Goal: Task Accomplishment & Management: Use online tool/utility

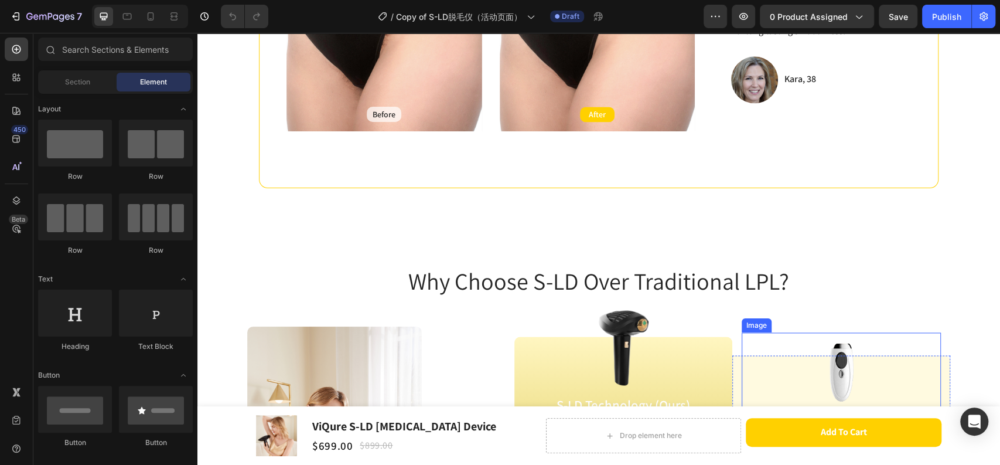
scroll to position [846, 0]
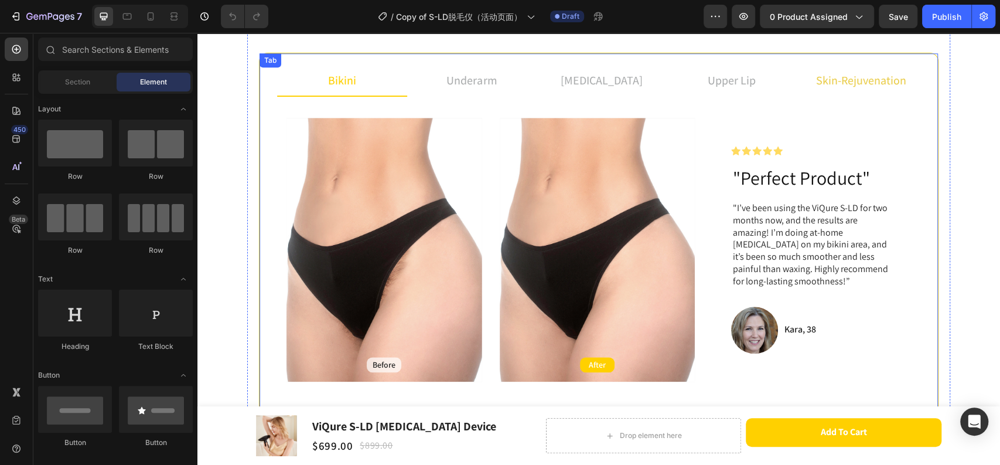
click at [848, 81] on span "skin-rejuvenation" at bounding box center [861, 80] width 90 height 15
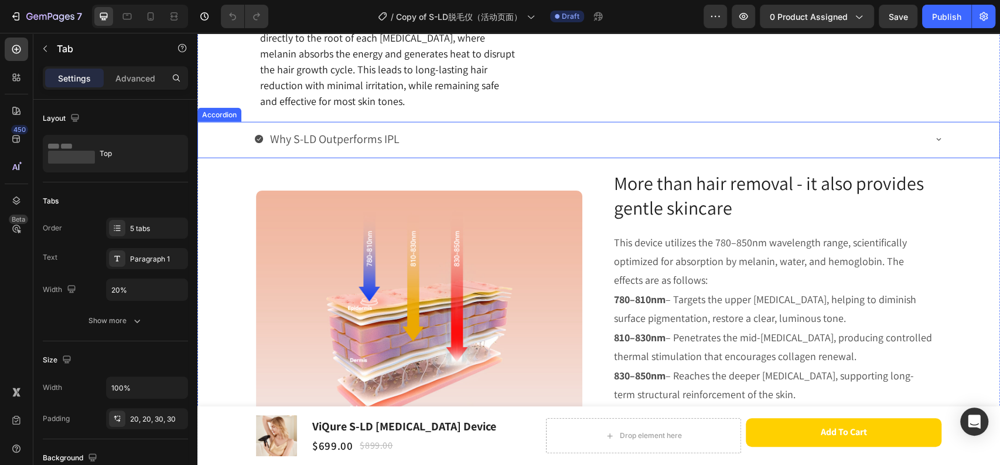
scroll to position [1945, 0]
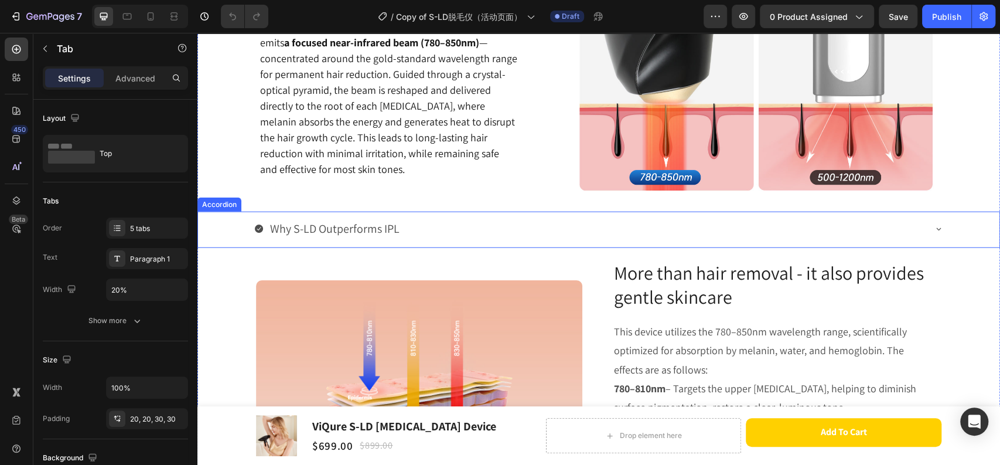
click at [509, 235] on div "Why S-LD Outperforms IPL" at bounding box center [589, 228] width 670 height 25
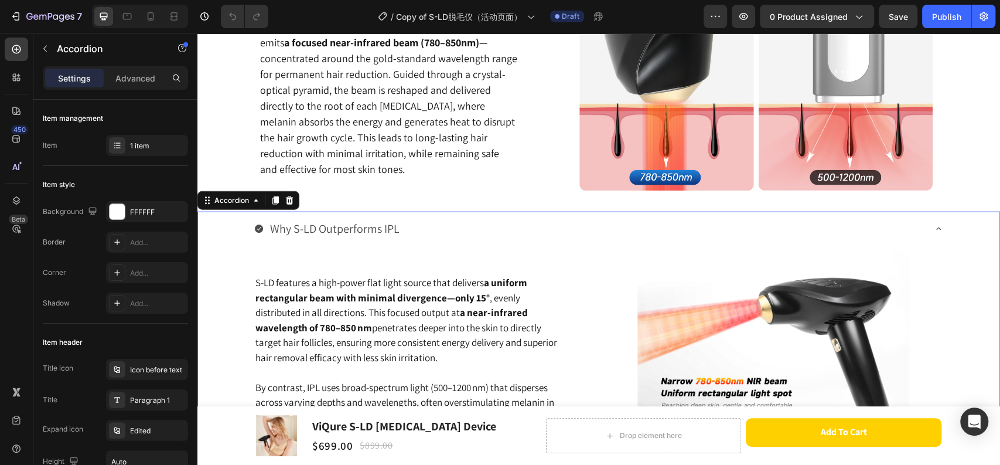
click at [509, 235] on div "Why S-LD Outperforms IPL" at bounding box center [589, 228] width 670 height 25
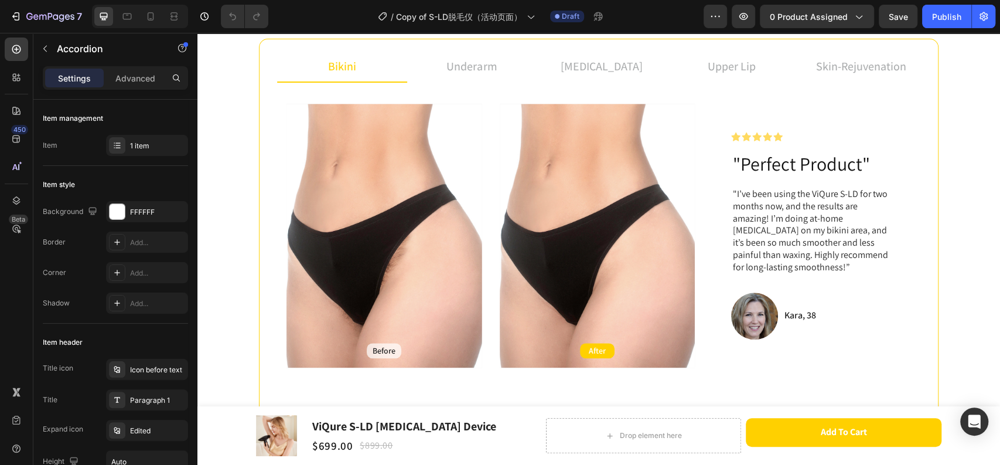
scroll to position [447, 0]
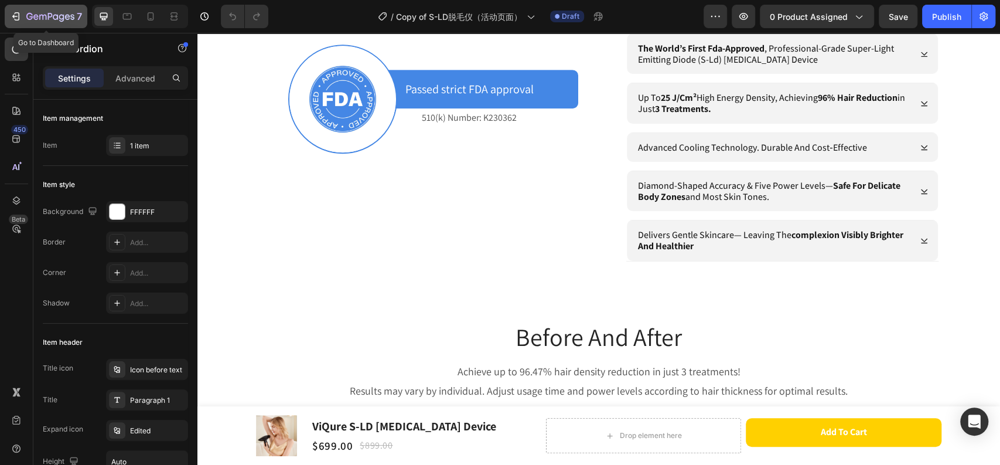
click at [52, 13] on icon "button" at bounding box center [50, 17] width 48 height 10
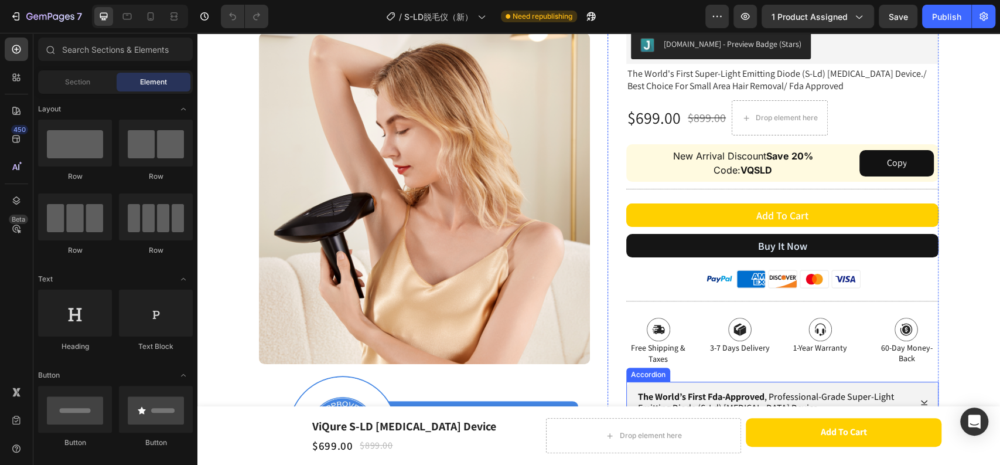
scroll to position [325, 0]
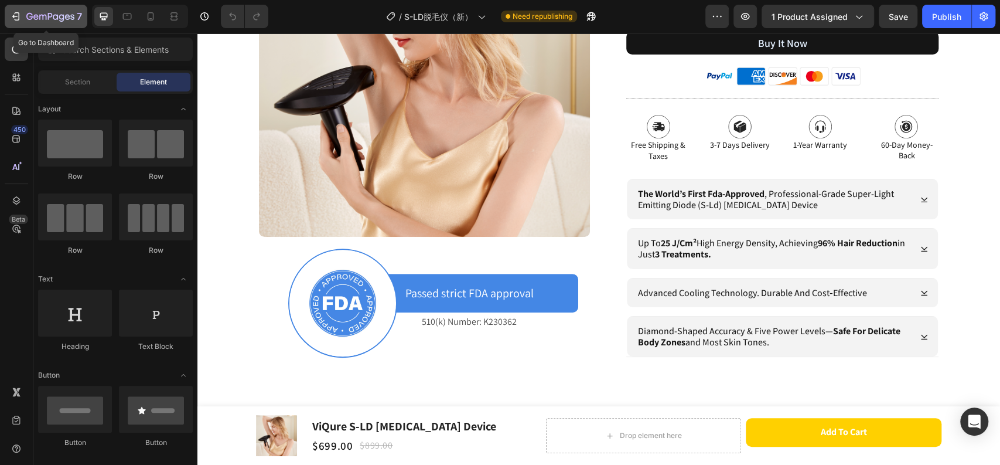
click at [33, 15] on icon "button" at bounding box center [50, 17] width 48 height 10
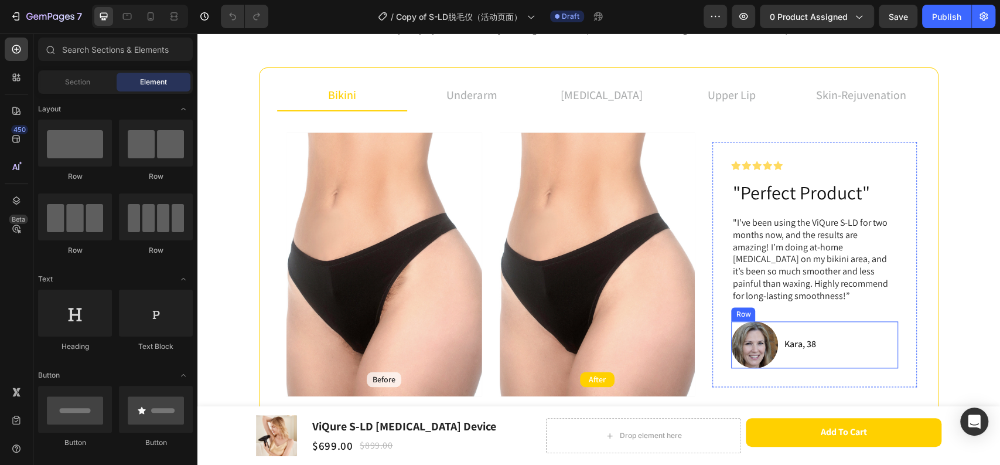
scroll to position [781, 0]
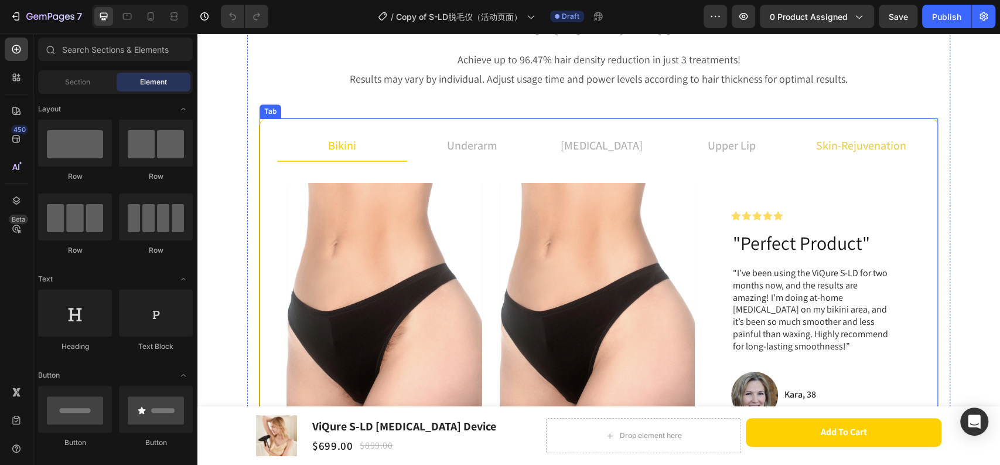
click at [855, 148] on span "skin-rejuvenation" at bounding box center [861, 145] width 90 height 15
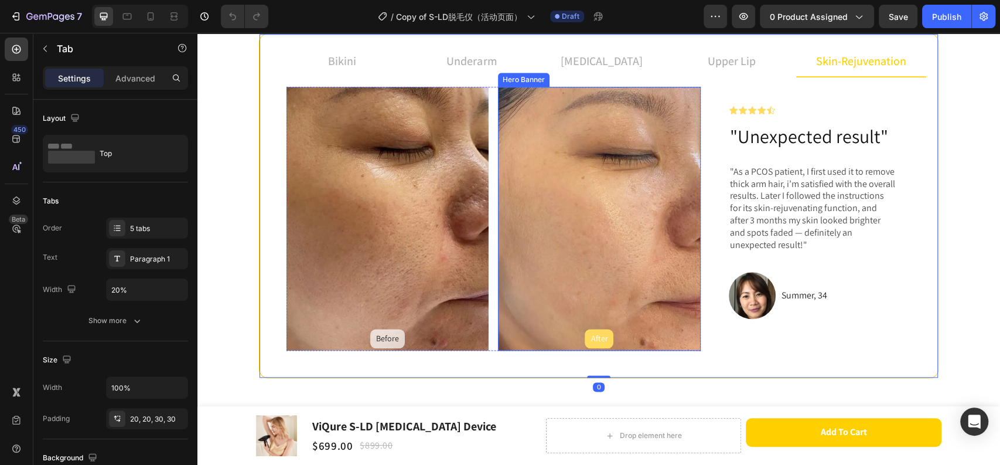
scroll to position [846, 0]
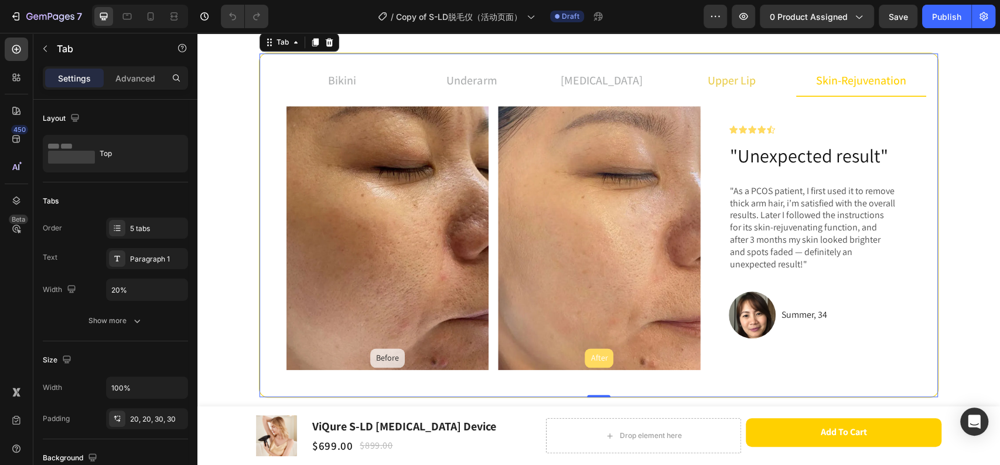
click at [697, 81] on li "upper lip" at bounding box center [732, 81] width 130 height 32
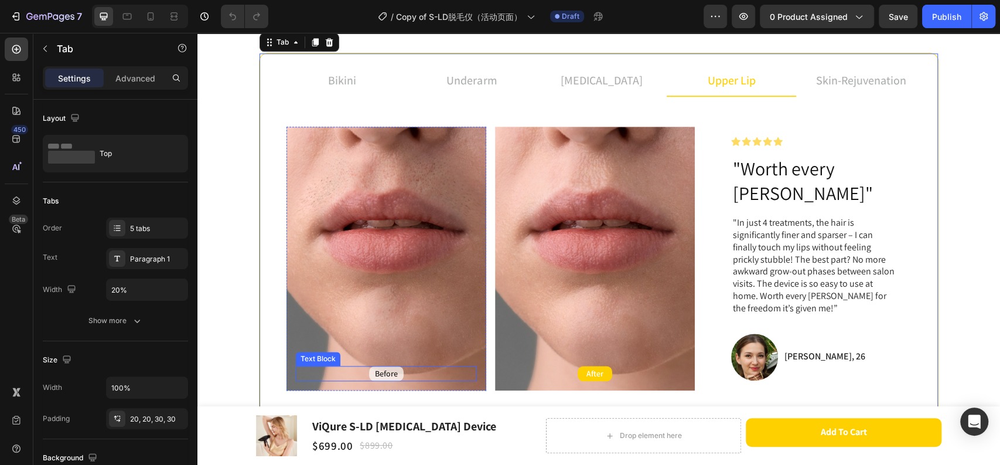
click at [388, 368] on p "Before" at bounding box center [386, 373] width 23 height 11
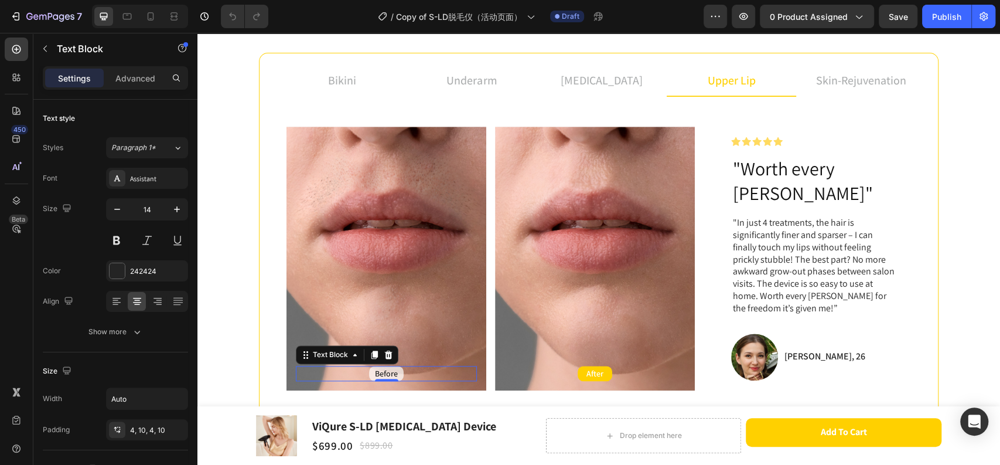
click at [396, 366] on div "Before" at bounding box center [386, 373] width 35 height 15
click at [405, 373] on div "Before Text Block 0" at bounding box center [387, 373] width 200 height 34
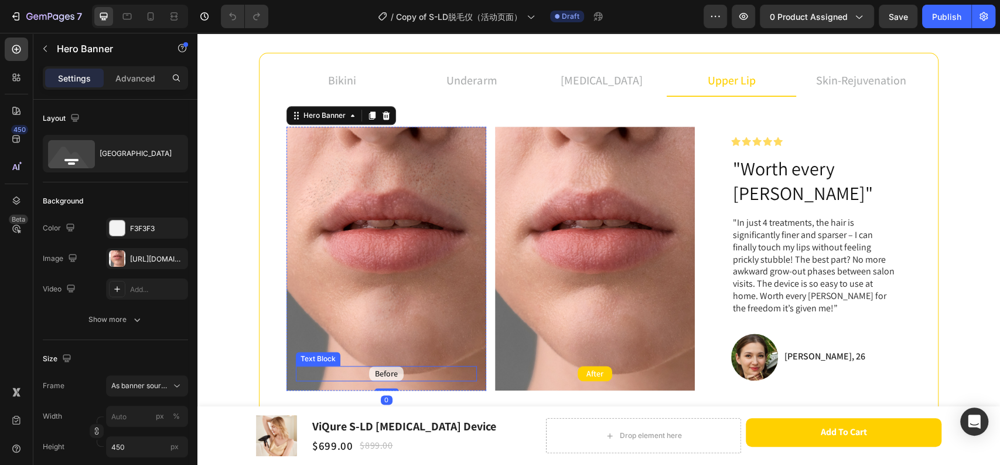
click at [404, 366] on div "Before" at bounding box center [386, 373] width 181 height 15
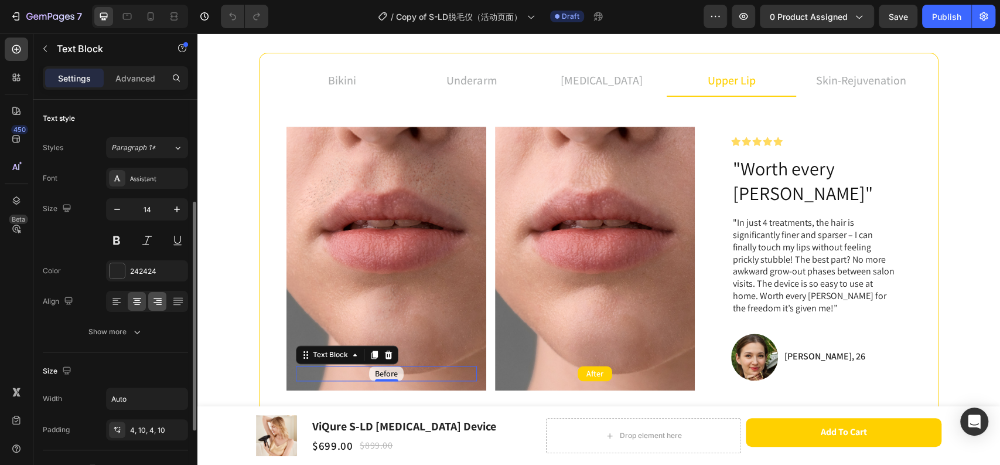
scroll to position [65, 0]
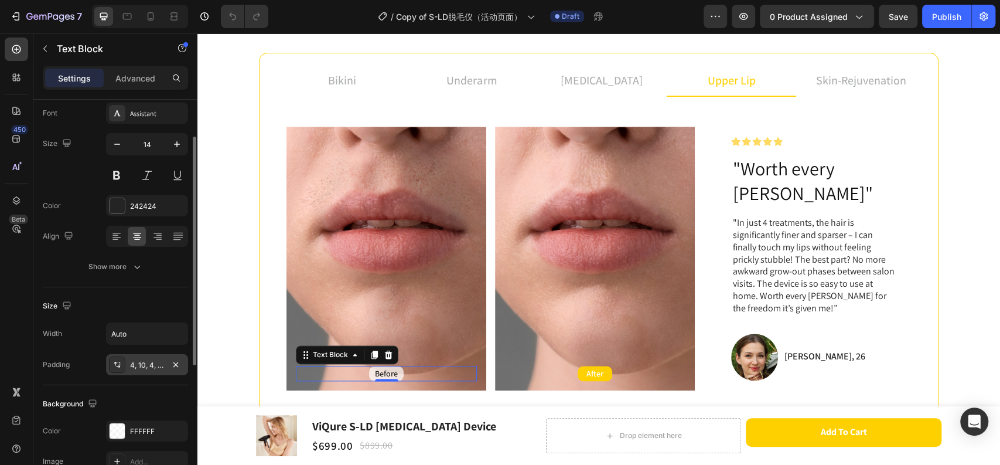
click at [152, 369] on div "4, 10, 4, 10" at bounding box center [147, 365] width 34 height 11
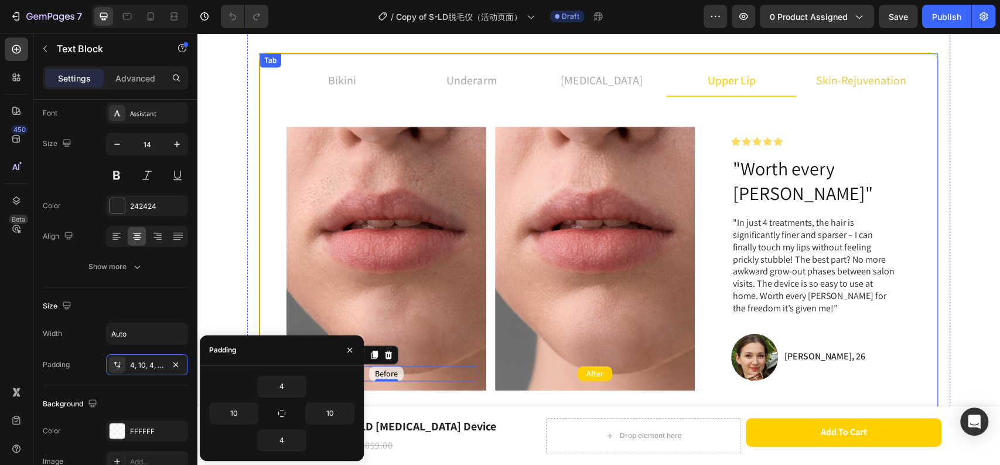
click at [844, 79] on span "skin-rejuvenation" at bounding box center [861, 80] width 90 height 15
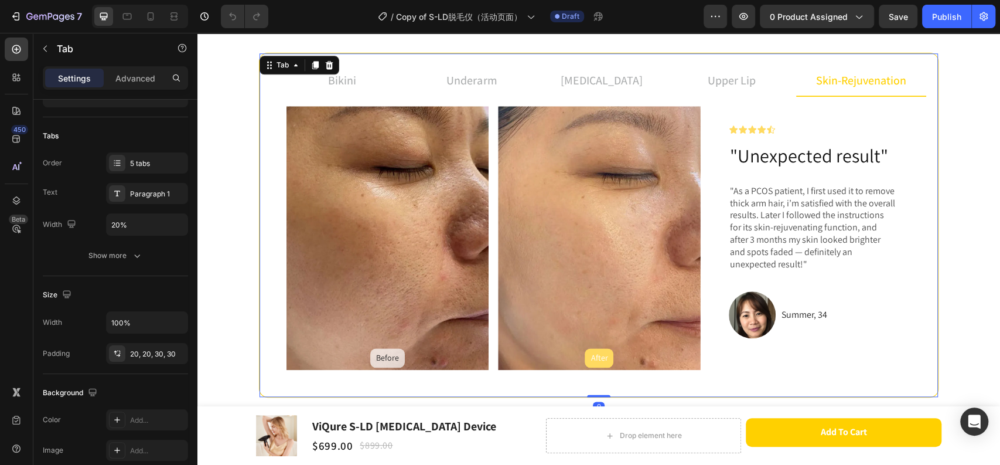
scroll to position [0, 0]
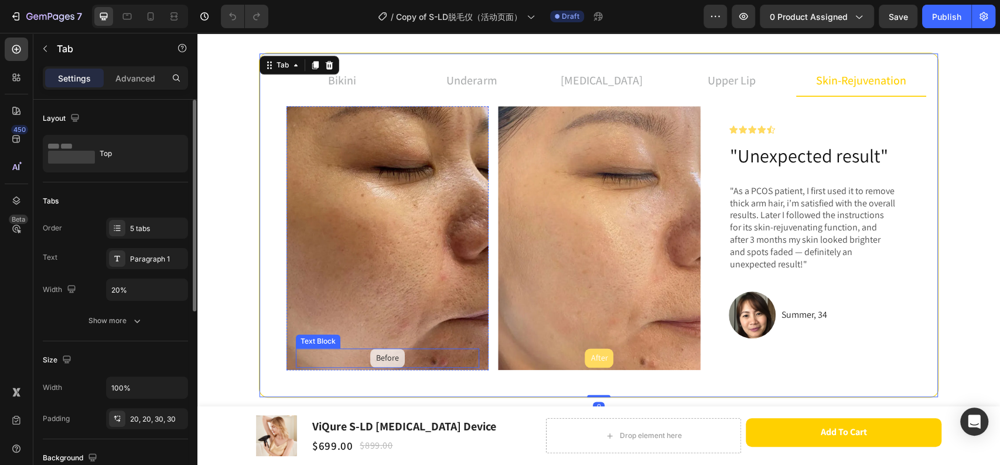
click at [386, 355] on p "Before" at bounding box center [387, 357] width 23 height 15
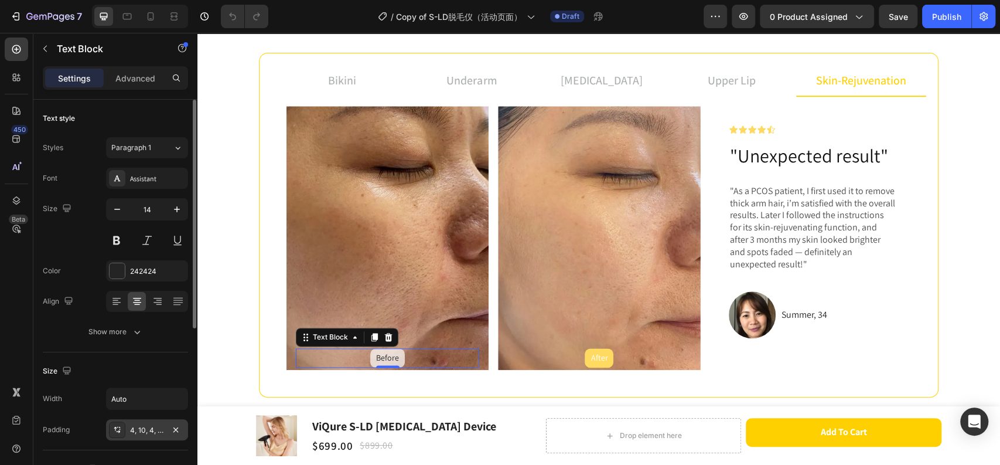
click at [145, 432] on div "4, 10, 4, 10" at bounding box center [147, 430] width 34 height 11
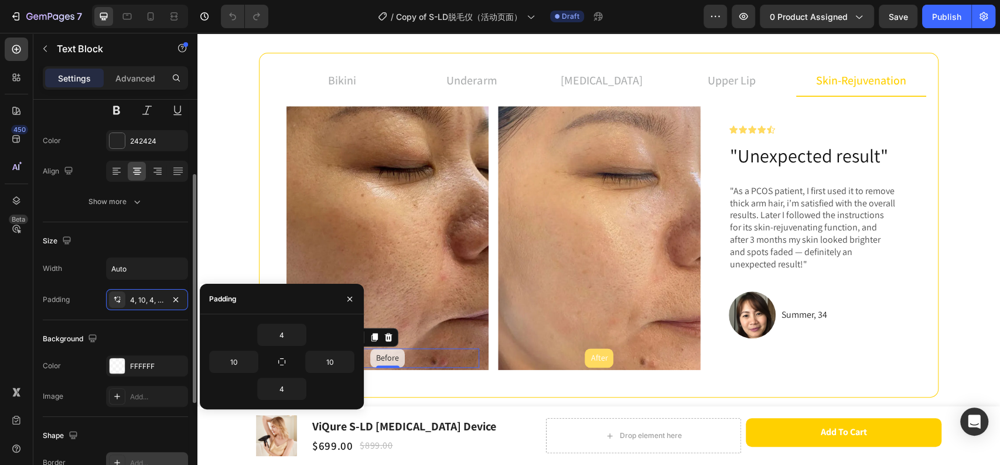
scroll to position [195, 0]
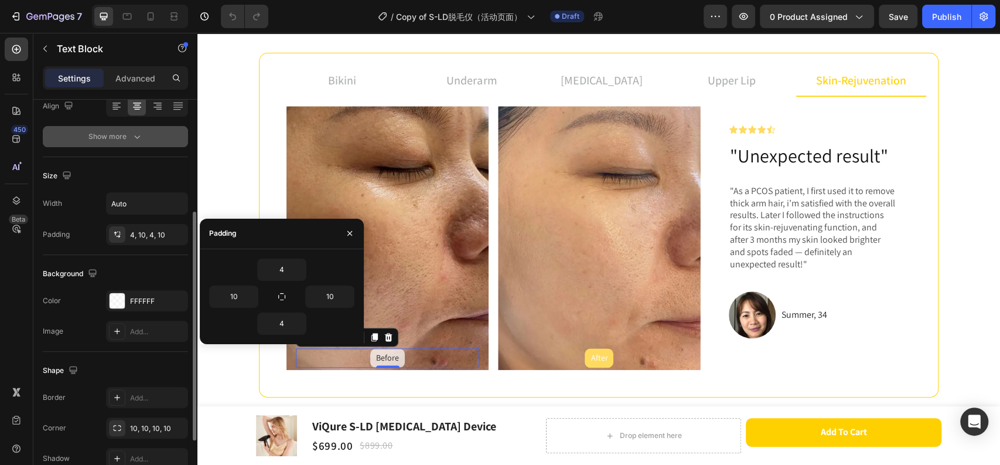
click at [132, 135] on icon "button" at bounding box center [137, 137] width 12 height 12
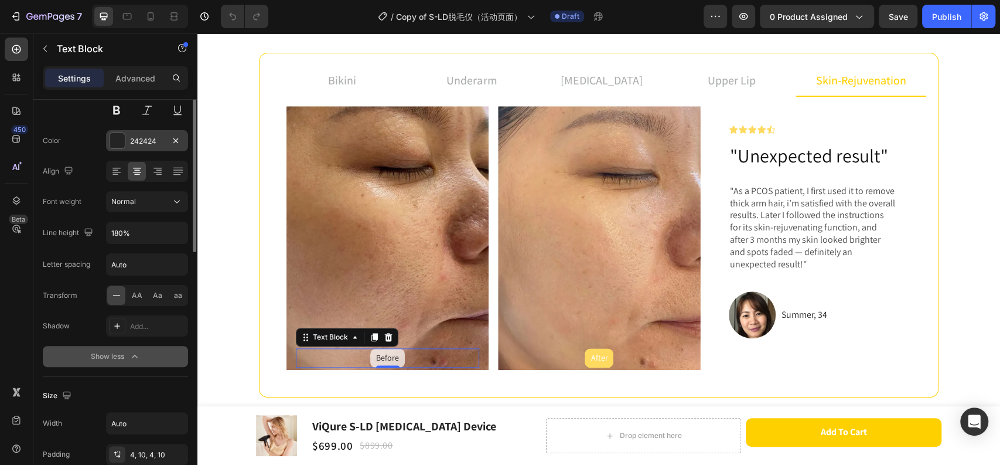
scroll to position [65, 0]
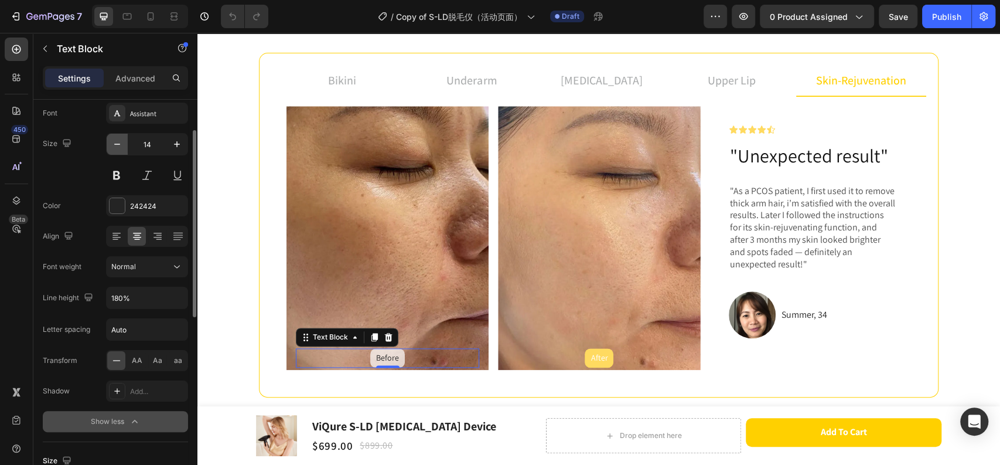
click at [114, 141] on icon "button" at bounding box center [117, 144] width 12 height 12
type input "12"
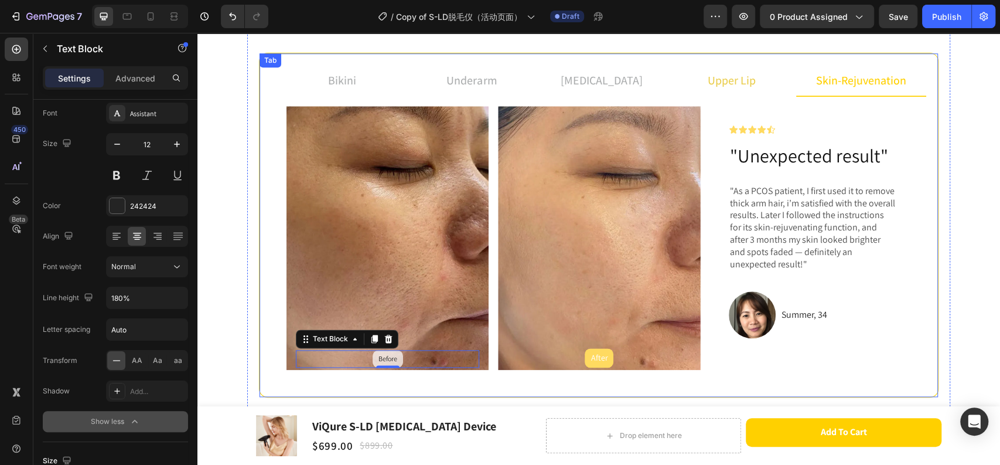
click at [731, 82] on p "upper lip" at bounding box center [732, 80] width 48 height 18
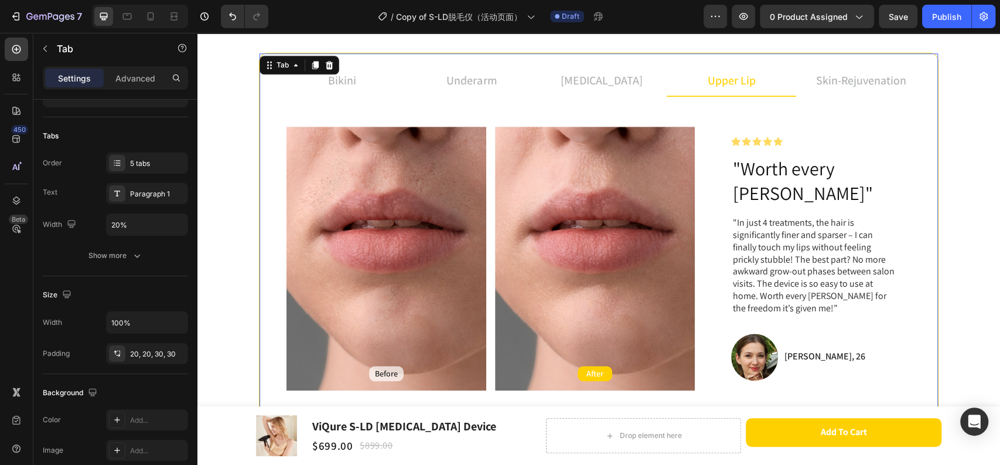
scroll to position [0, 0]
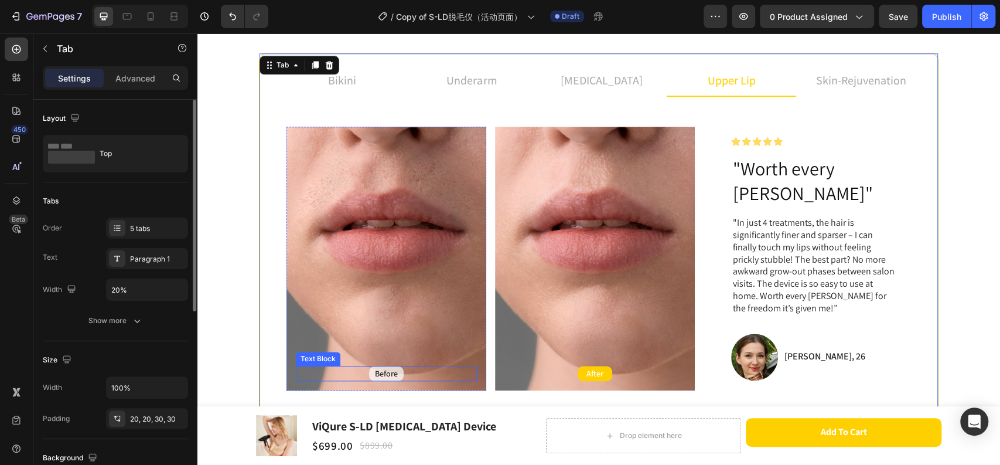
click at [381, 368] on p "Before" at bounding box center [386, 373] width 23 height 11
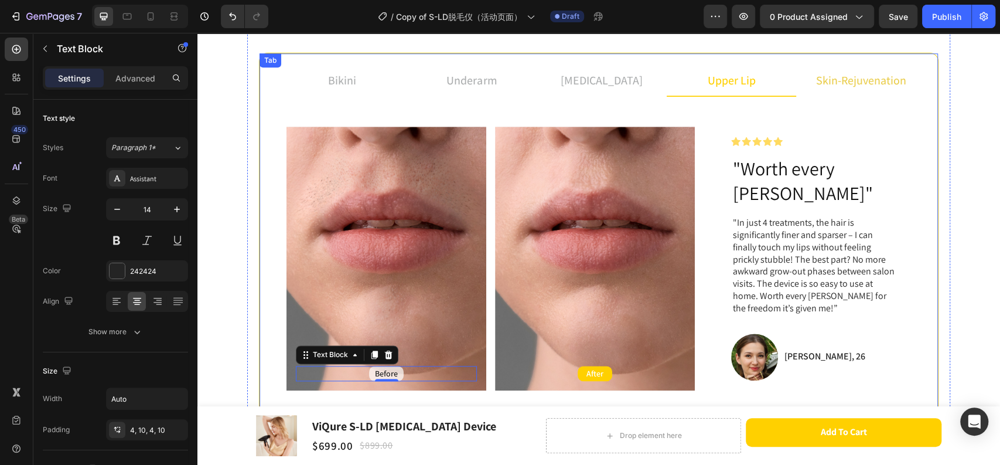
click at [826, 74] on span "skin-rejuvenation" at bounding box center [861, 80] width 90 height 15
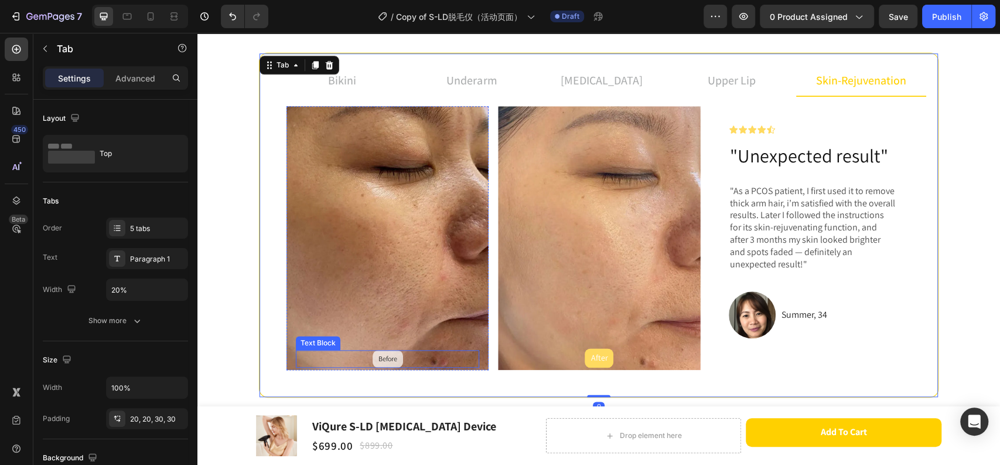
click at [388, 362] on p "Before" at bounding box center [387, 358] width 19 height 13
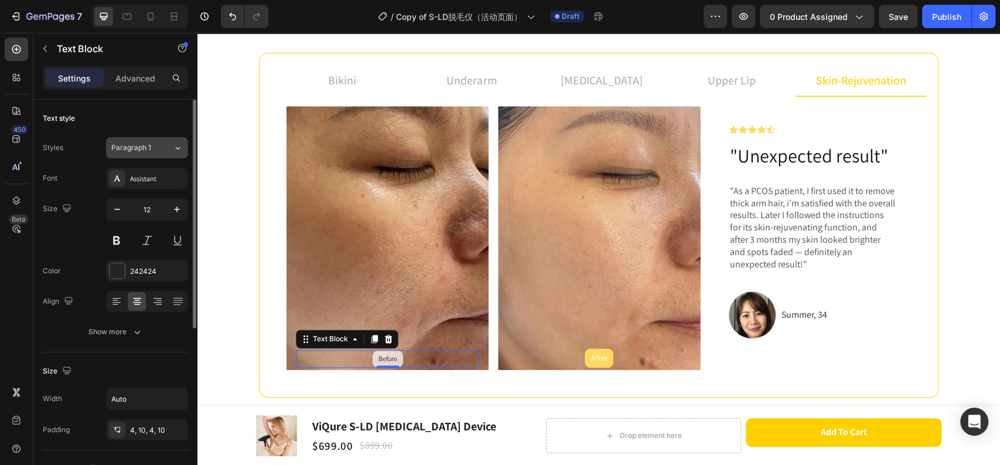
click at [163, 146] on div "Paragraph 1" at bounding box center [142, 147] width 62 height 11
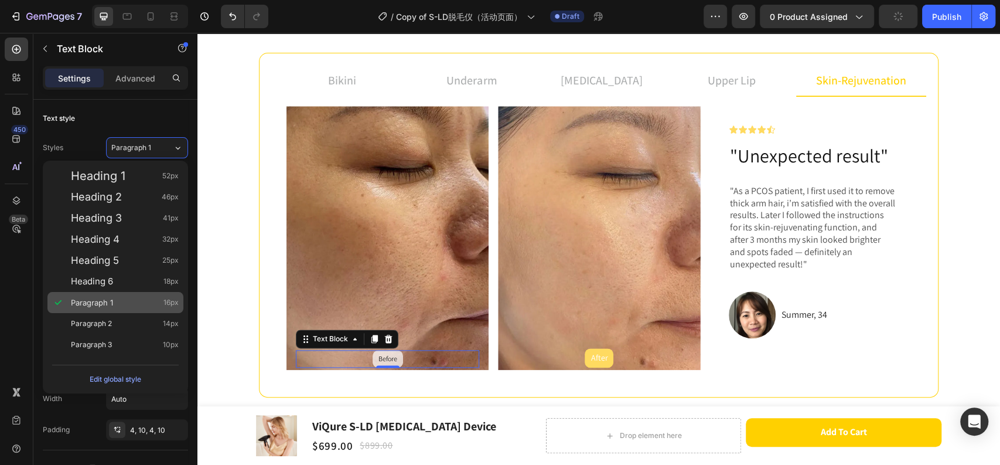
click at [127, 306] on div "Paragraph 1 16px" at bounding box center [125, 302] width 108 height 12
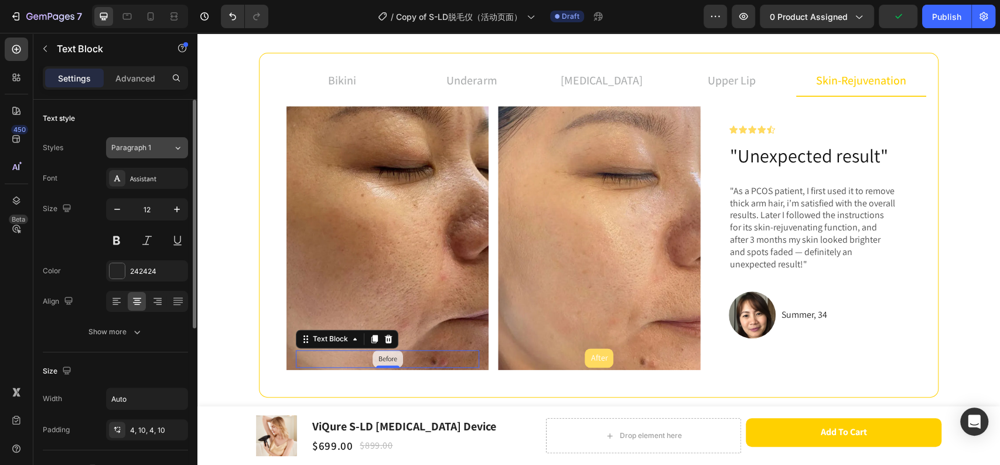
click at [155, 145] on div "Paragraph 1" at bounding box center [134, 147] width 47 height 11
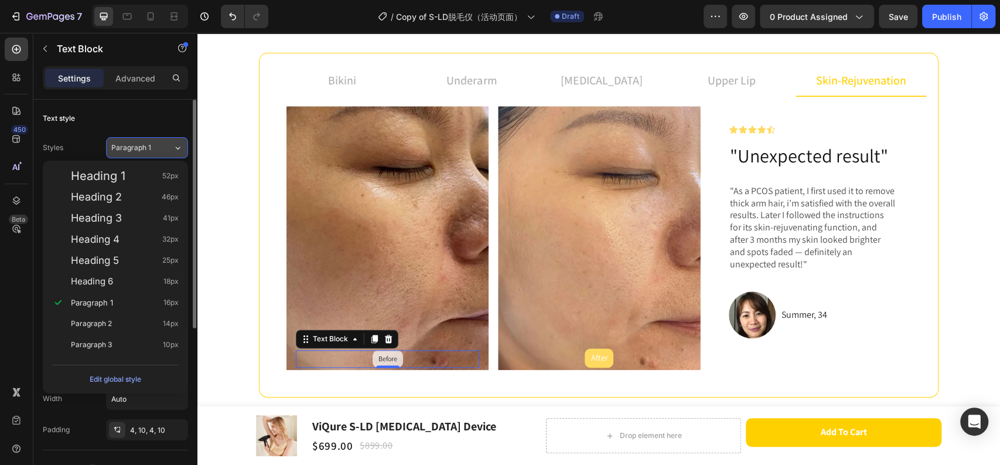
click at [139, 145] on span "Paragraph 1" at bounding box center [131, 147] width 40 height 11
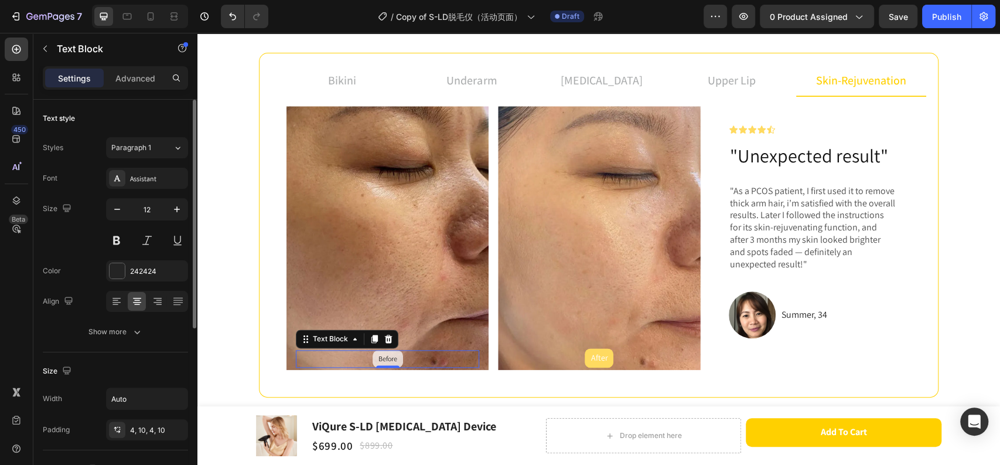
click at [150, 126] on div "Text style" at bounding box center [115, 118] width 145 height 19
click at [179, 212] on icon "button" at bounding box center [177, 209] width 12 height 12
type input "14"
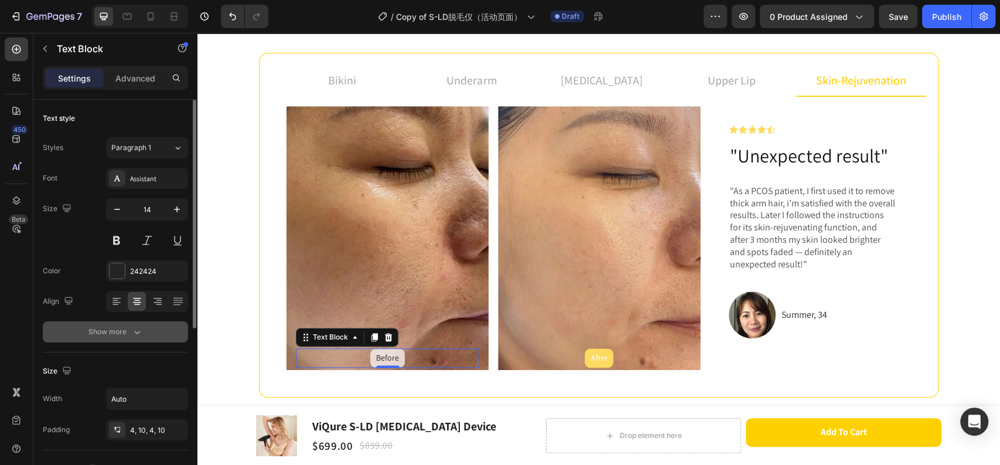
click at [120, 336] on div "Show more" at bounding box center [115, 332] width 54 height 12
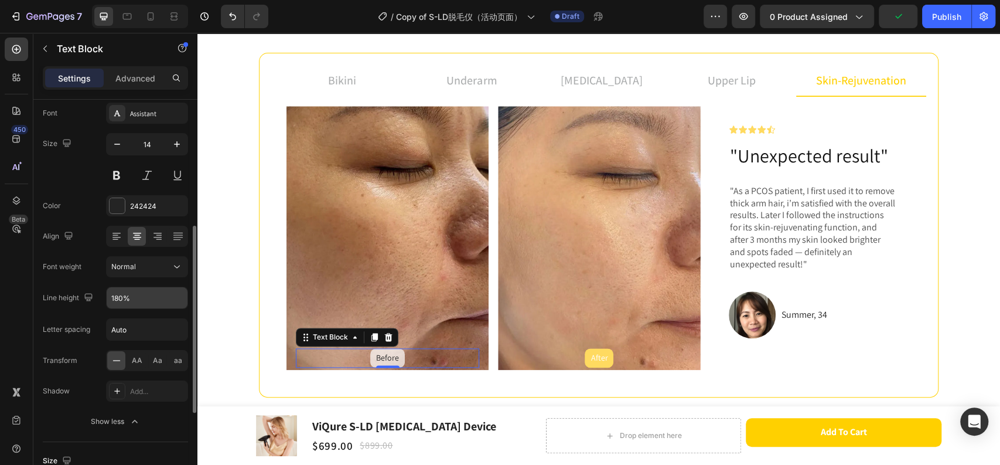
scroll to position [130, 0]
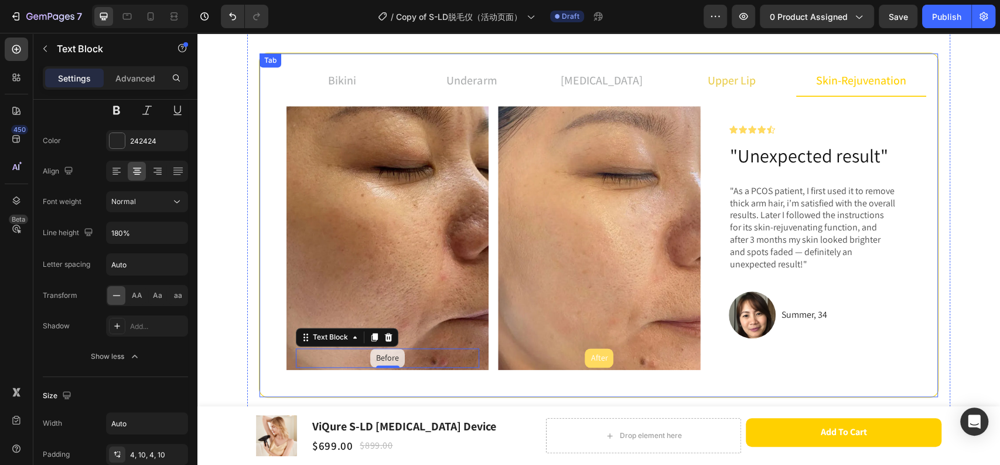
click at [719, 66] on li "upper lip" at bounding box center [732, 81] width 130 height 32
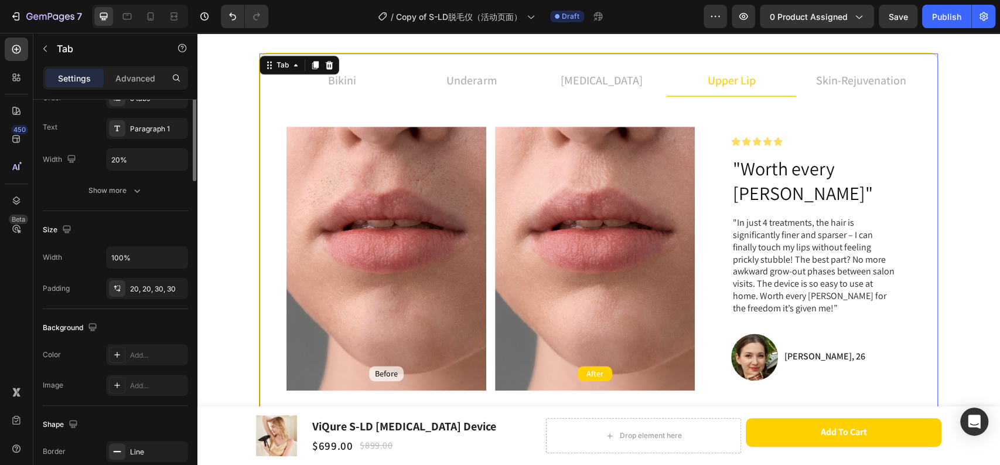
scroll to position [0, 0]
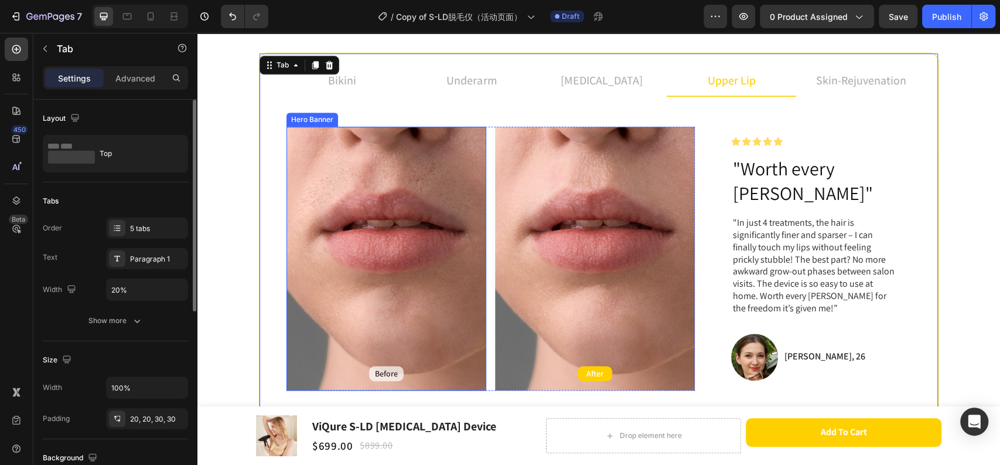
click at [399, 366] on div "Before" at bounding box center [386, 373] width 181 height 15
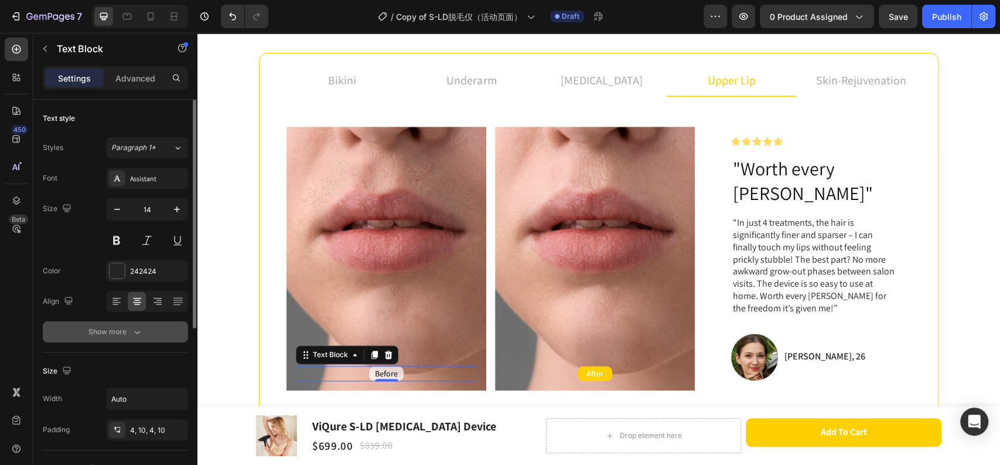
click at [121, 332] on div "Show more" at bounding box center [115, 332] width 54 height 12
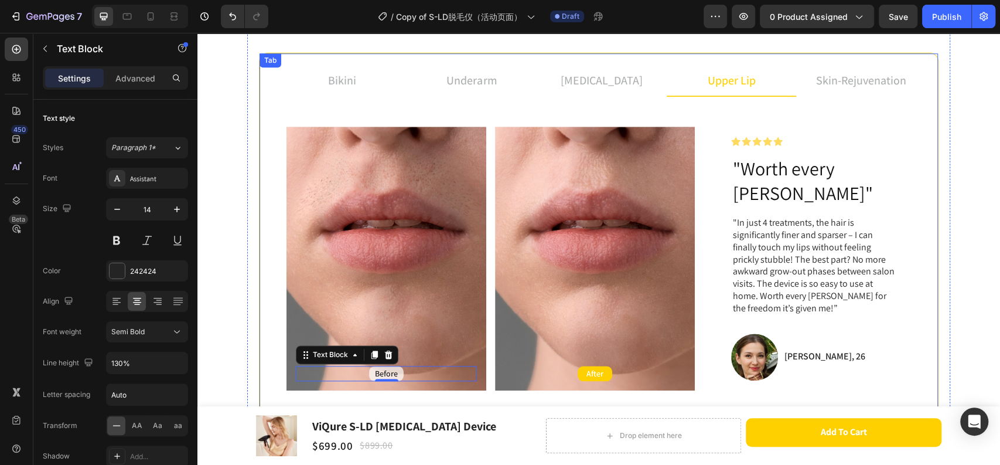
drag, startPoint x: 841, startPoint y: 82, endPoint x: 711, endPoint y: 121, distance: 136.3
click at [842, 82] on span "skin-rejuvenation" at bounding box center [861, 80] width 90 height 15
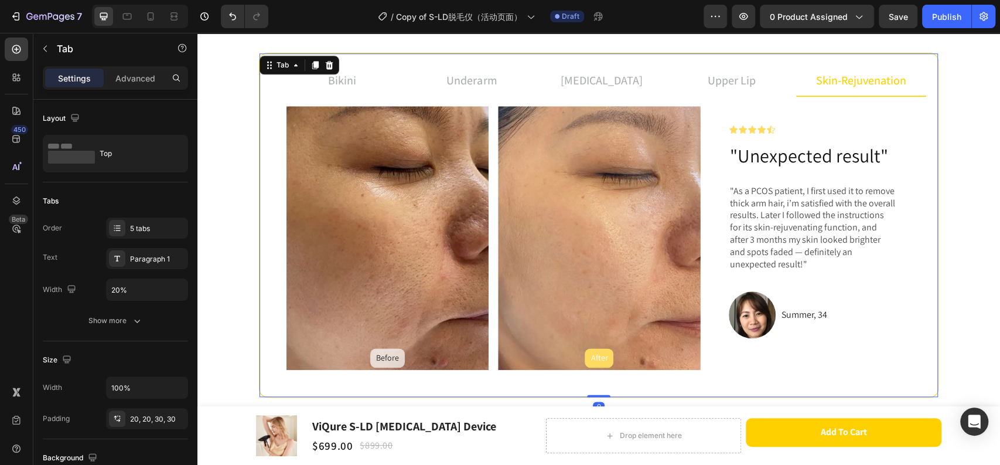
click at [395, 357] on div "Before" at bounding box center [387, 357] width 35 height 19
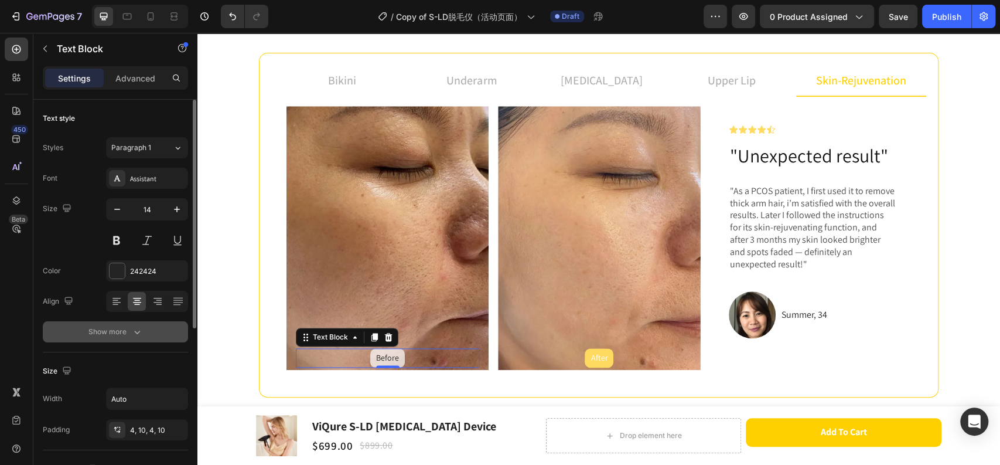
click at [130, 330] on div "Show more" at bounding box center [115, 332] width 54 height 12
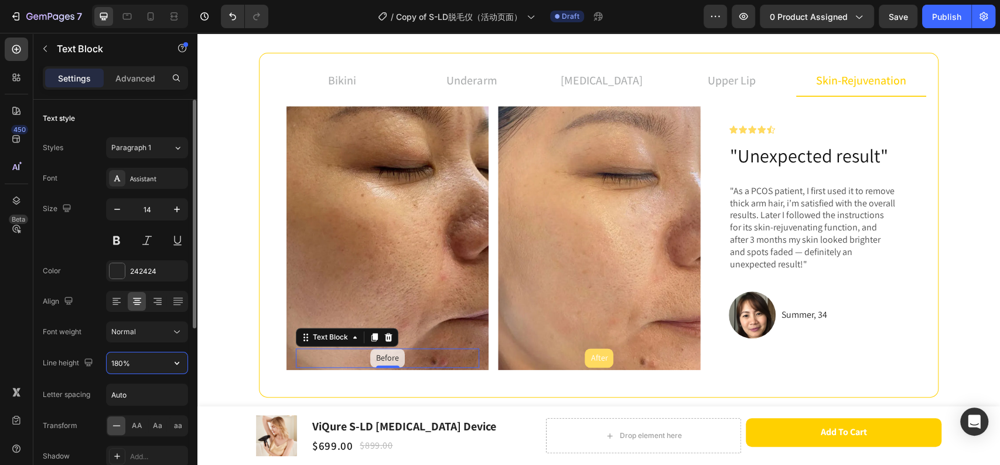
click at [115, 364] on input "180%" at bounding box center [147, 362] width 81 height 21
click at [117, 362] on input "180%" at bounding box center [147, 362] width 81 height 21
type input "130%"
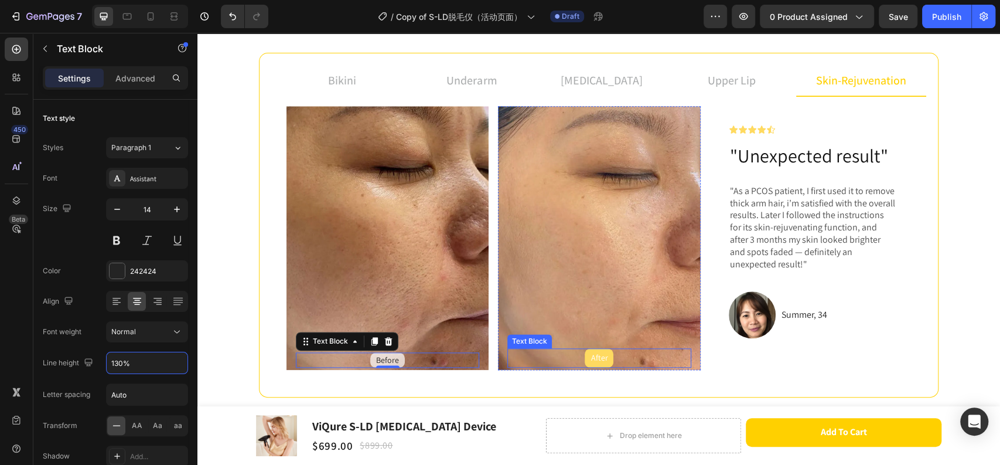
click at [603, 362] on div "After" at bounding box center [599, 357] width 29 height 19
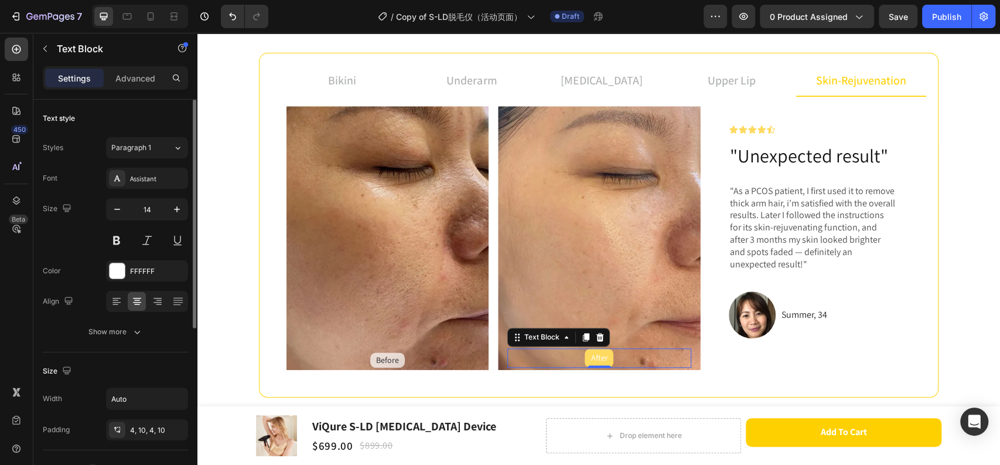
click at [125, 332] on div "Show more" at bounding box center [115, 332] width 54 height 12
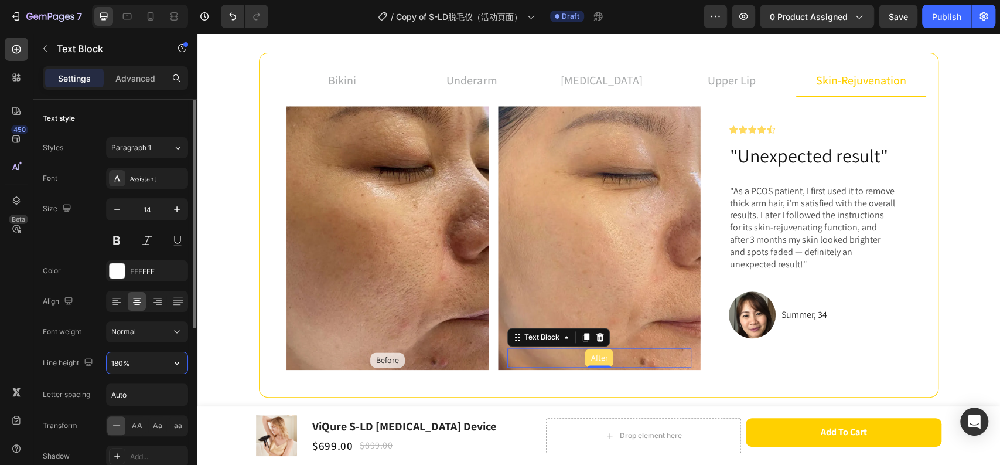
click at [121, 362] on input "180%" at bounding box center [147, 362] width 81 height 21
click at [116, 359] on input "180%" at bounding box center [147, 362] width 81 height 21
click at [120, 360] on input "180%" at bounding box center [147, 362] width 81 height 21
type input "130%"
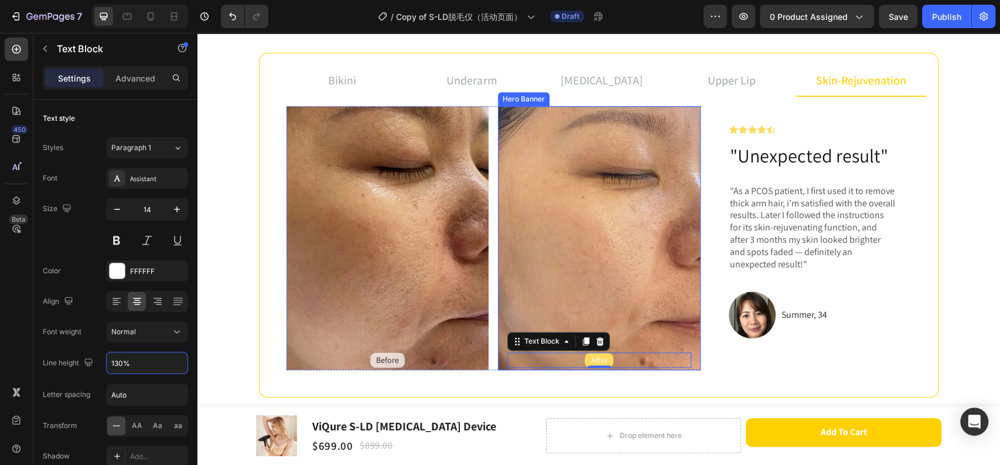
click at [663, 316] on div "Background Image" at bounding box center [599, 238] width 202 height 264
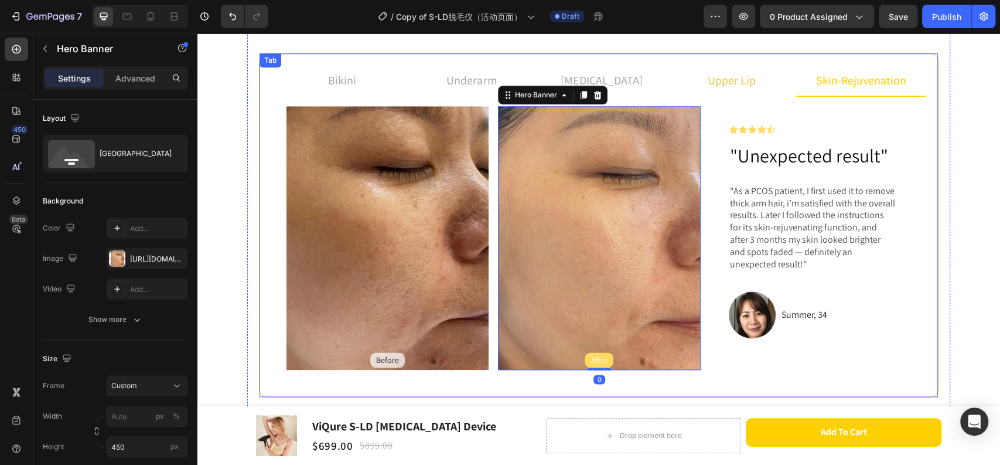
click at [728, 77] on p "upper lip" at bounding box center [732, 80] width 48 height 18
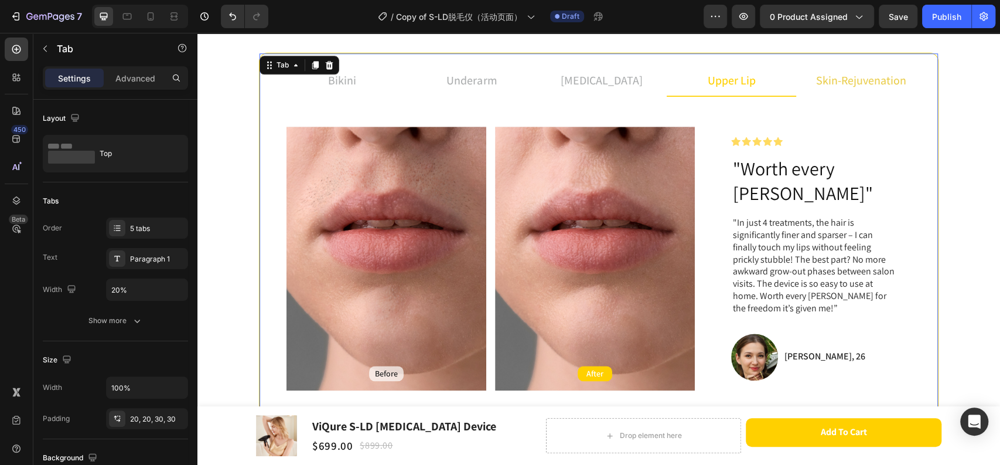
click at [830, 85] on span "skin-rejuvenation" at bounding box center [861, 80] width 90 height 15
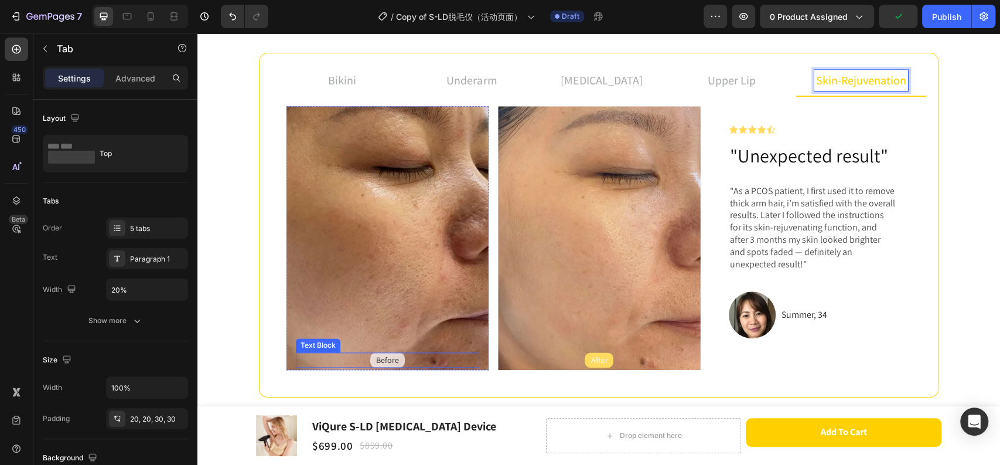
click at [384, 356] on p "Before" at bounding box center [387, 359] width 23 height 11
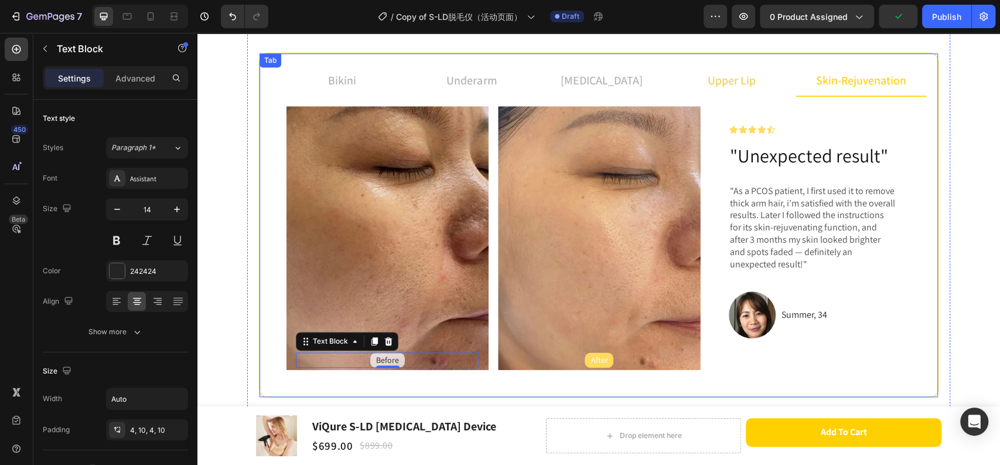
click at [714, 74] on p "upper lip" at bounding box center [732, 80] width 48 height 18
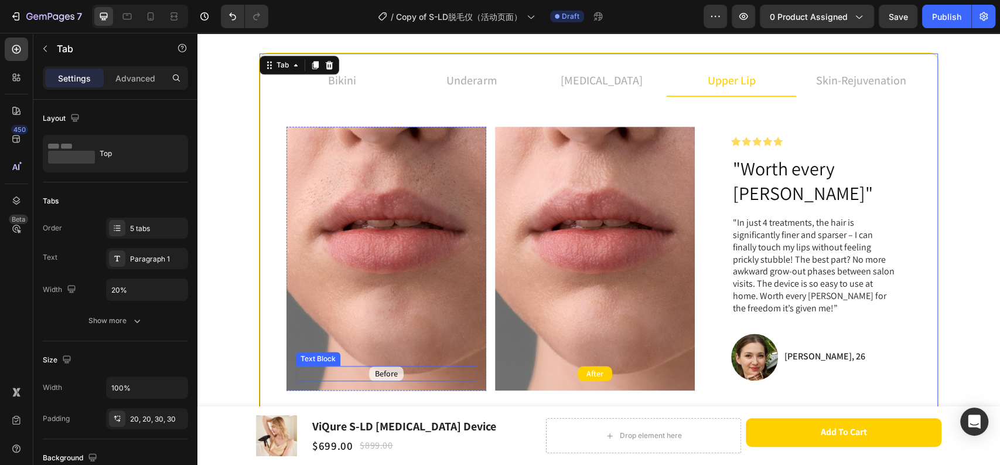
click at [380, 368] on p "Before" at bounding box center [386, 373] width 23 height 11
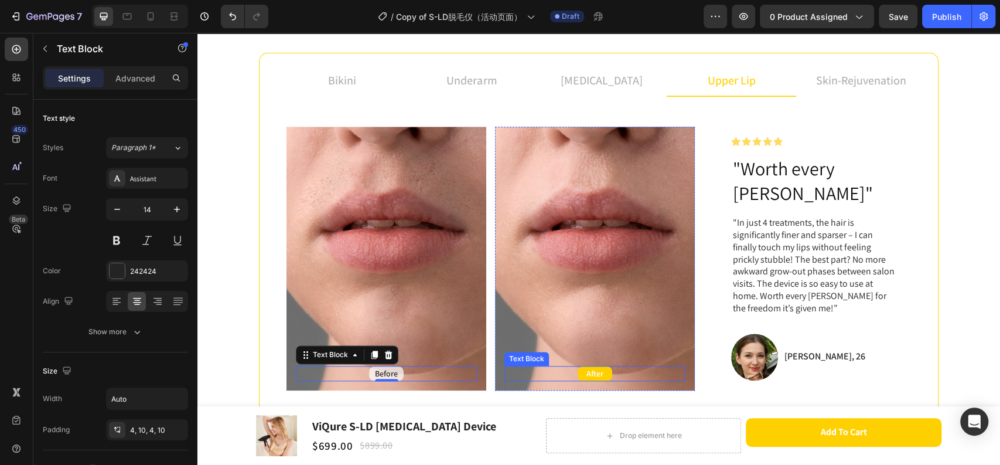
click at [611, 366] on div "After" at bounding box center [594, 373] width 181 height 15
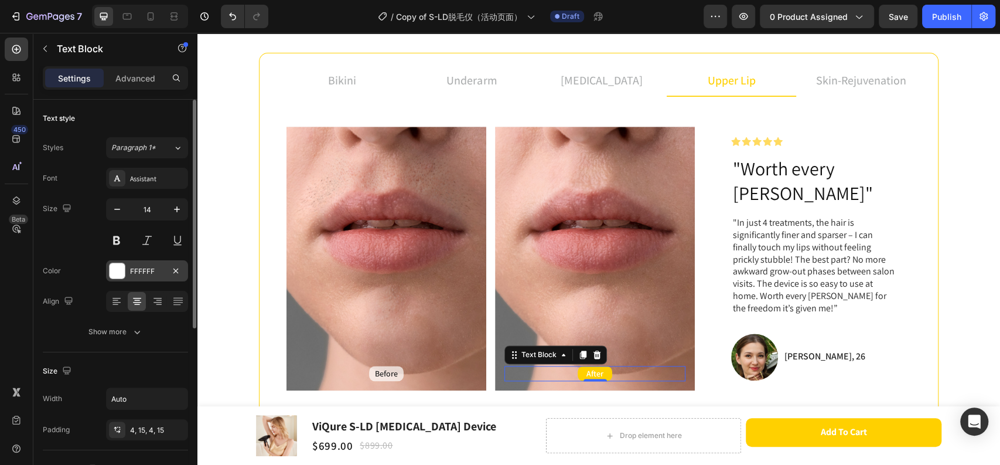
click at [154, 275] on div "FFFFFF" at bounding box center [147, 271] width 34 height 11
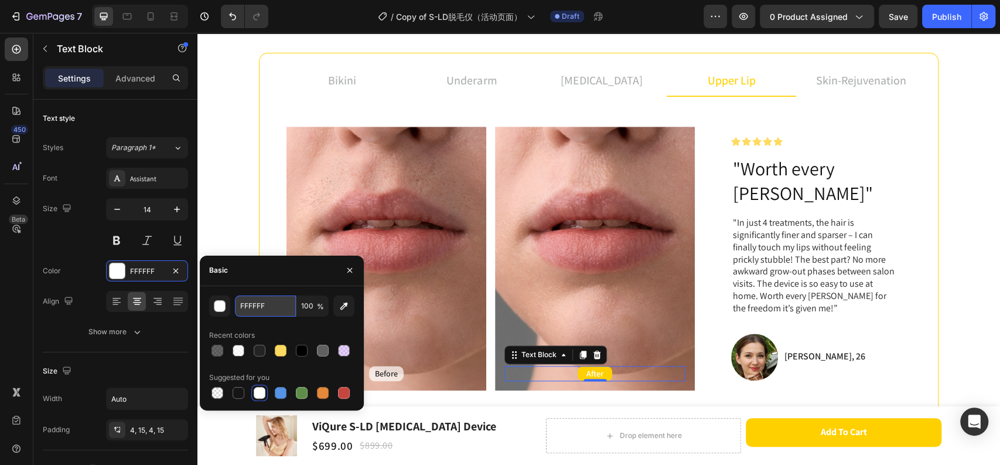
click at [257, 296] on input "FFFFFF" at bounding box center [265, 305] width 61 height 21
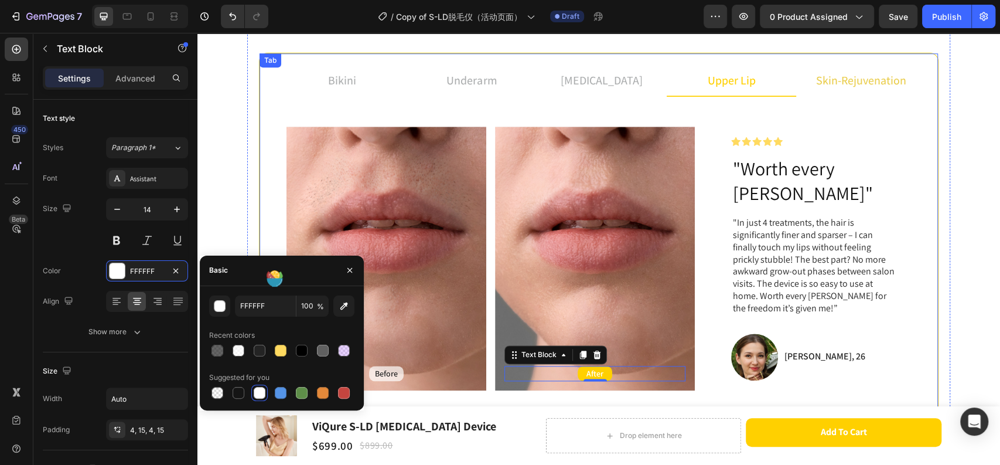
click at [804, 69] on li "skin-rejuvenation" at bounding box center [861, 81] width 130 height 32
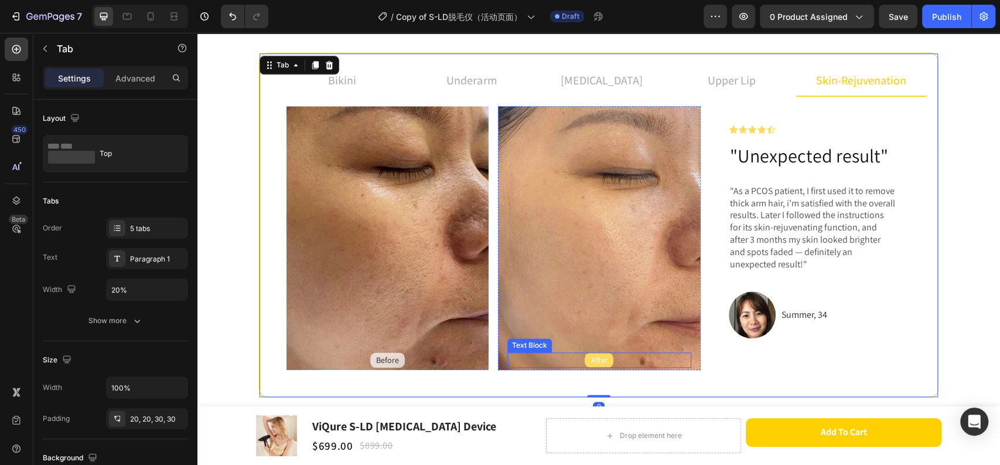
click at [598, 352] on div "After" at bounding box center [599, 359] width 29 height 15
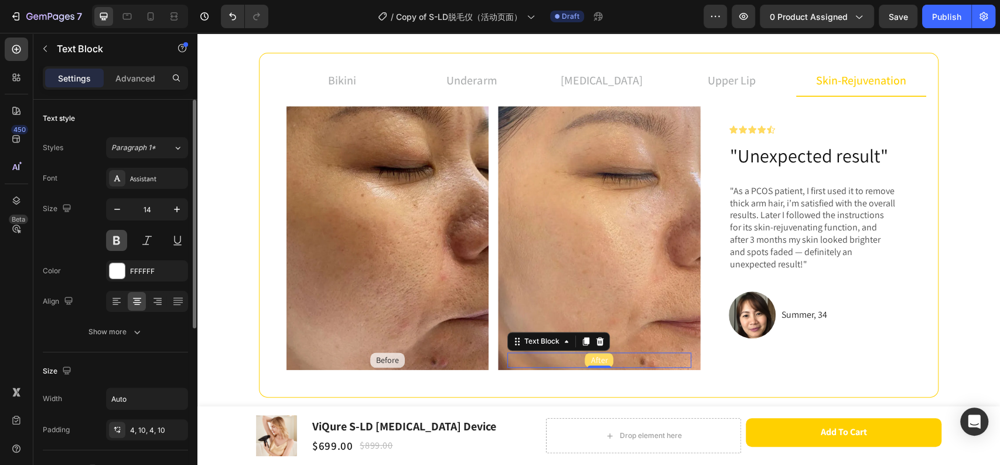
click at [118, 243] on button at bounding box center [116, 240] width 21 height 21
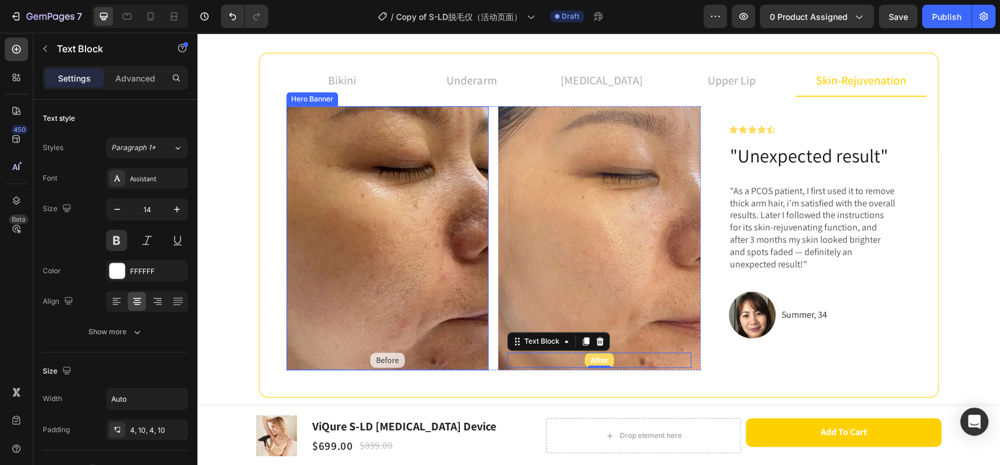
click at [376, 356] on p "Before" at bounding box center [387, 359] width 23 height 11
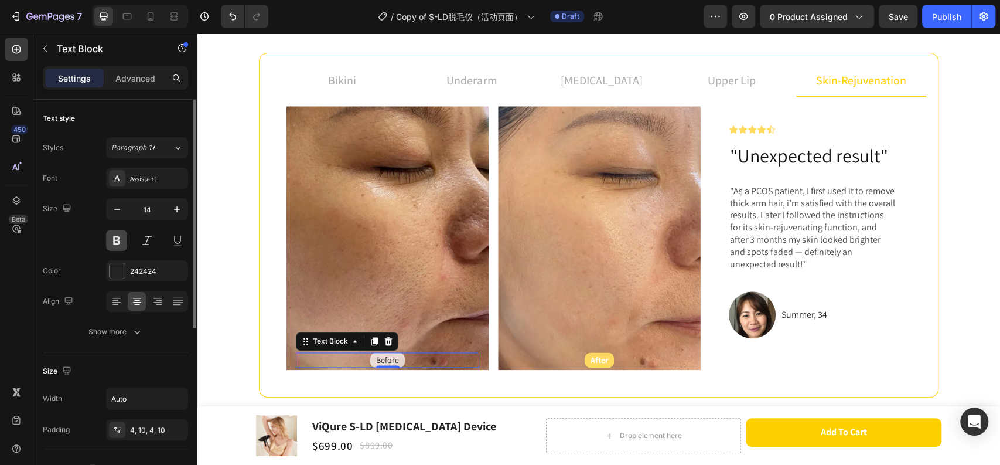
click at [122, 233] on button at bounding box center [116, 240] width 21 height 21
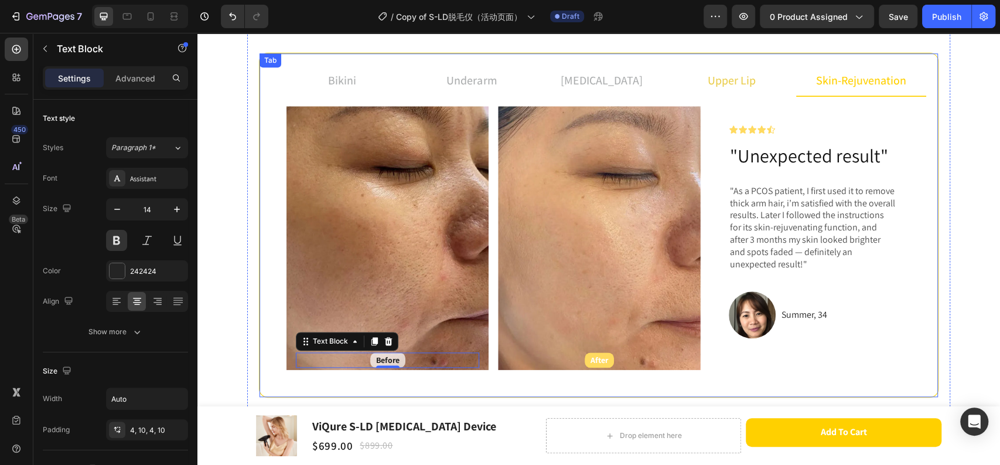
click at [732, 80] on p "upper lip" at bounding box center [732, 80] width 48 height 18
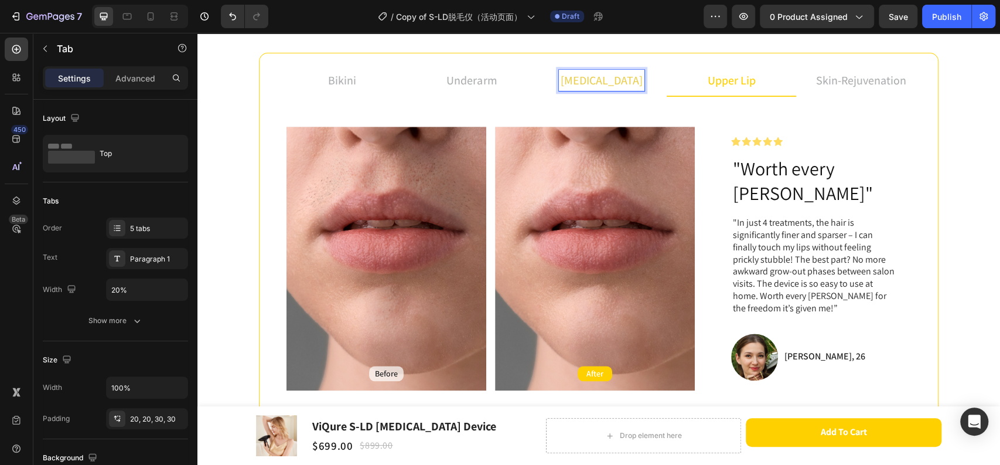
click at [588, 76] on p "[MEDICAL_DATA]" at bounding box center [602, 80] width 82 height 18
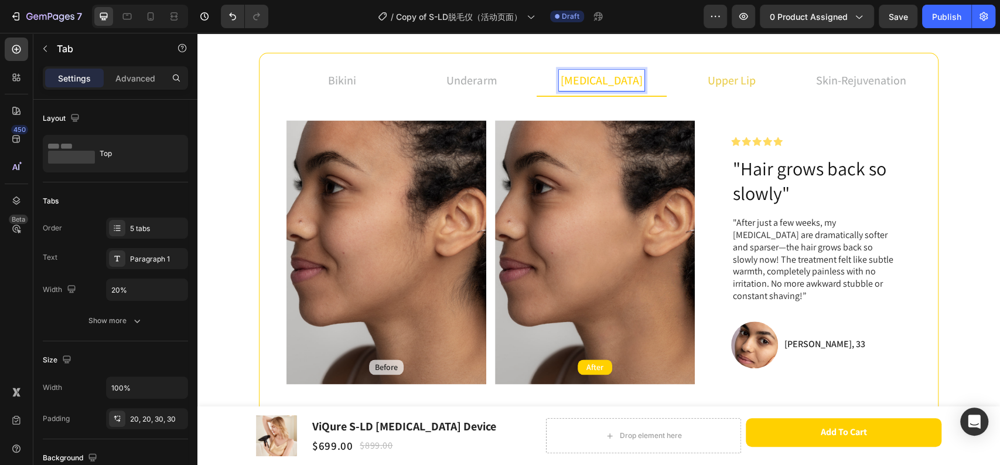
click at [751, 76] on div "upper lip" at bounding box center [732, 80] width 52 height 21
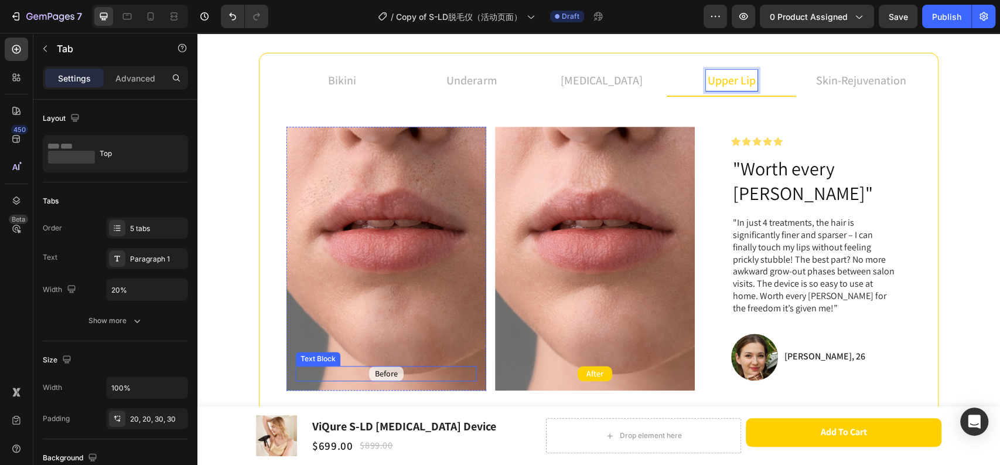
click at [380, 368] on p "Before" at bounding box center [386, 373] width 23 height 11
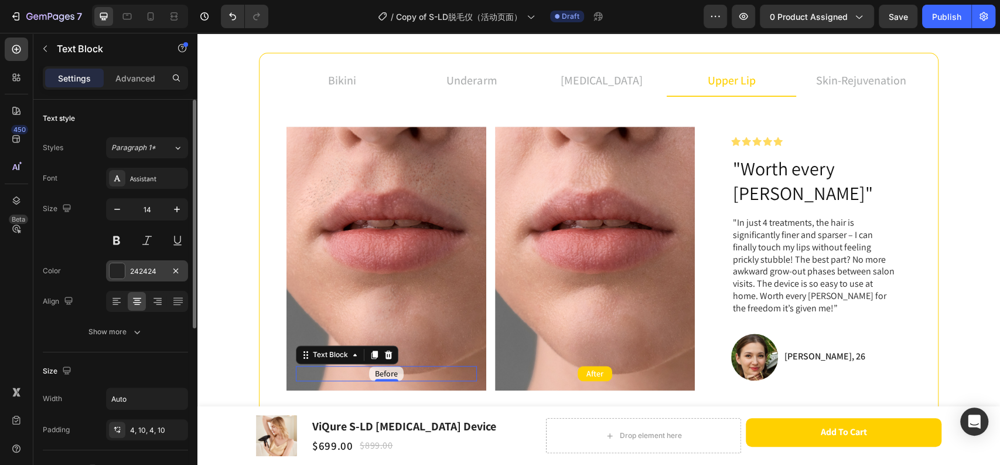
click at [156, 269] on div "242424" at bounding box center [147, 271] width 34 height 11
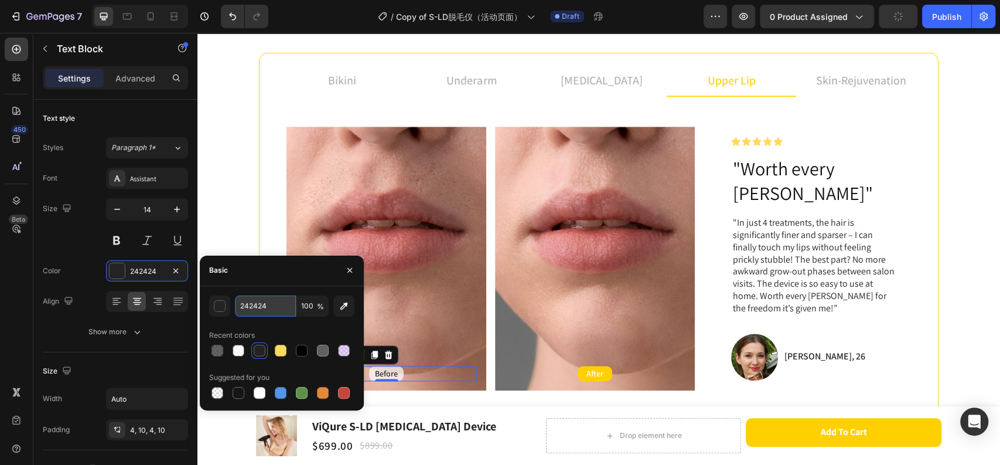
click at [264, 304] on input "242424" at bounding box center [265, 305] width 61 height 21
paste input "FFFFFF"
type input "242424"
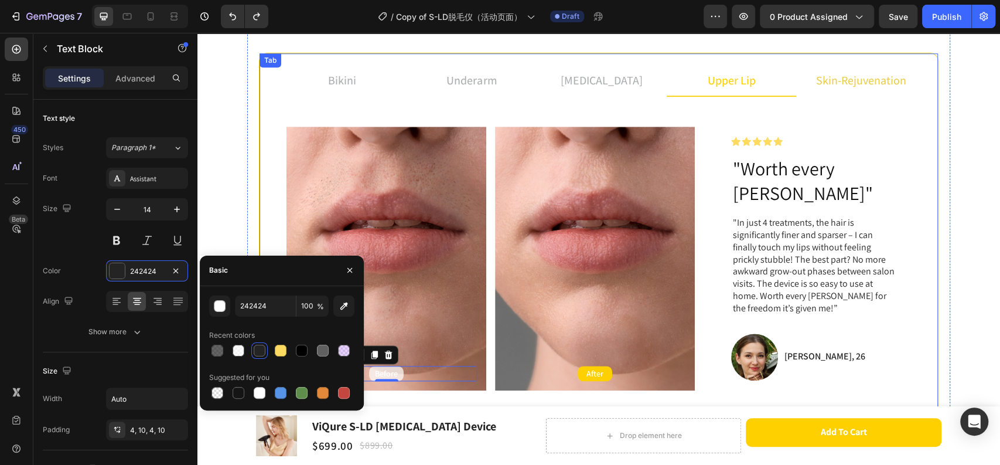
click at [881, 77] on span "skin-rejuvenation" at bounding box center [861, 80] width 90 height 15
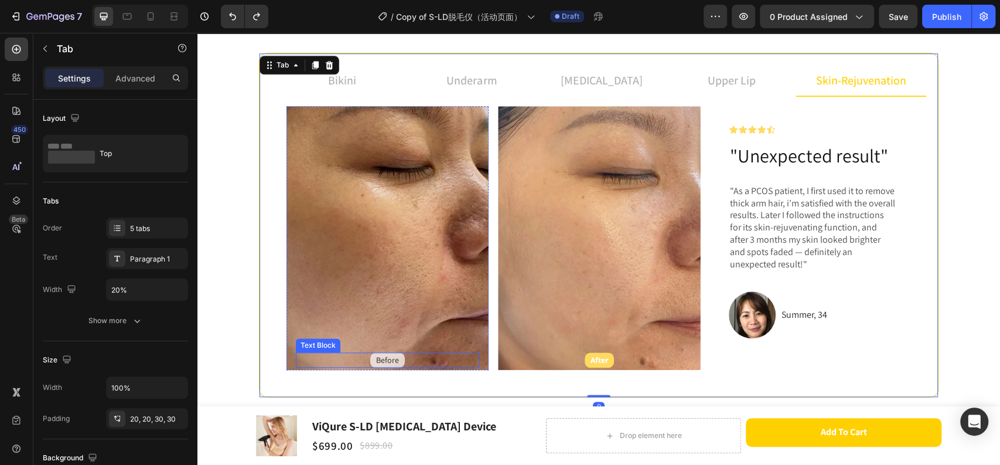
click at [397, 354] on div "Before" at bounding box center [387, 359] width 35 height 15
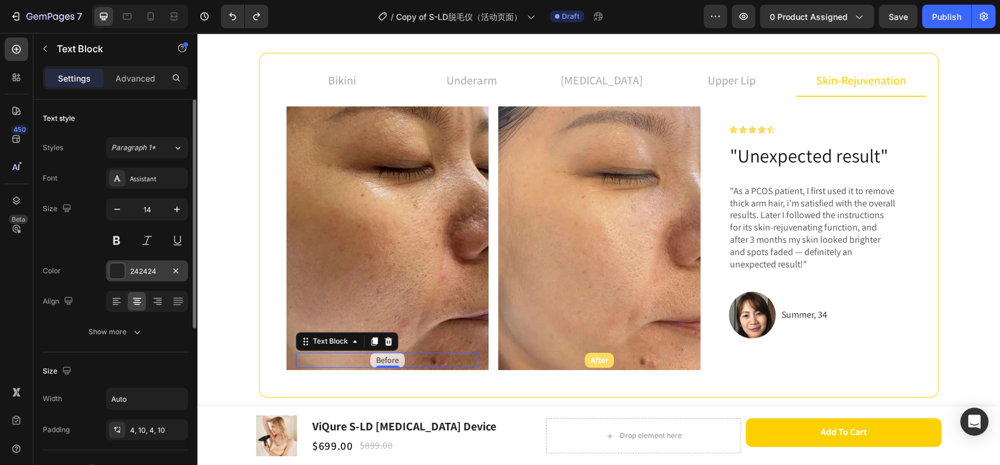
click at [149, 271] on div "242424" at bounding box center [147, 271] width 34 height 11
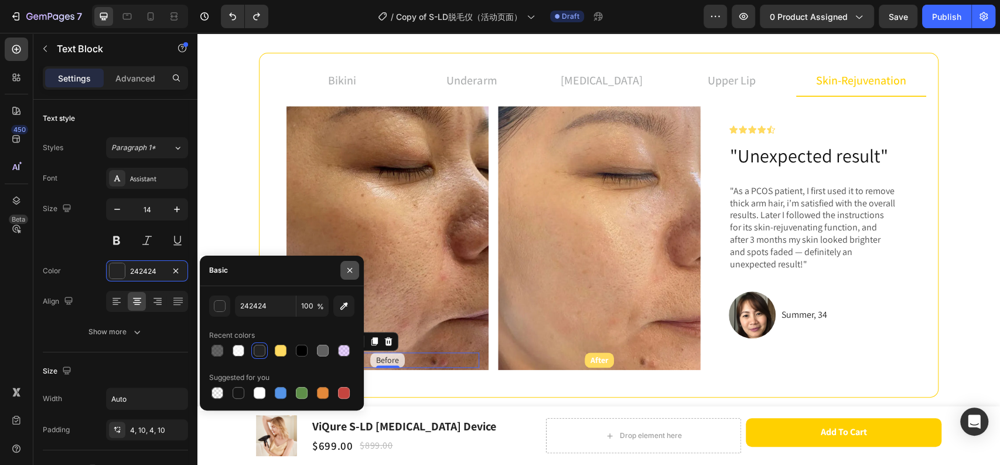
click at [348, 272] on icon "button" at bounding box center [349, 269] width 9 height 9
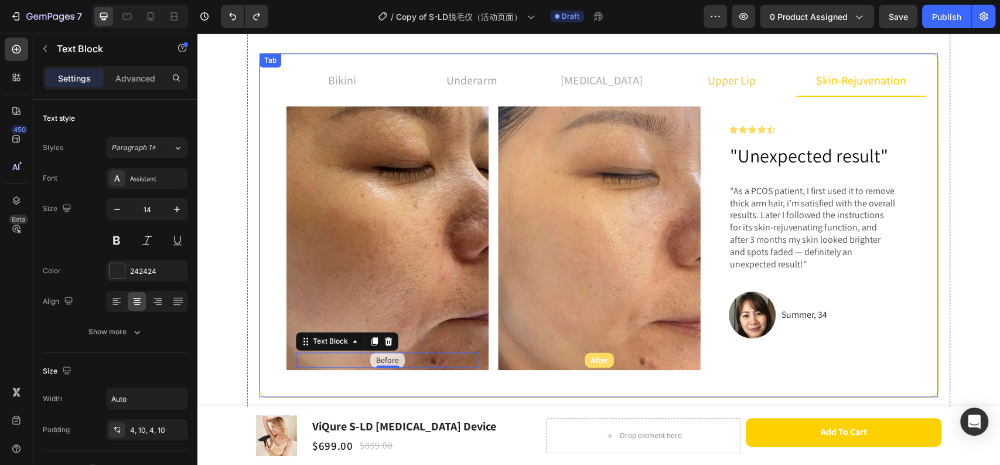
click at [724, 80] on p "upper lip" at bounding box center [732, 80] width 48 height 18
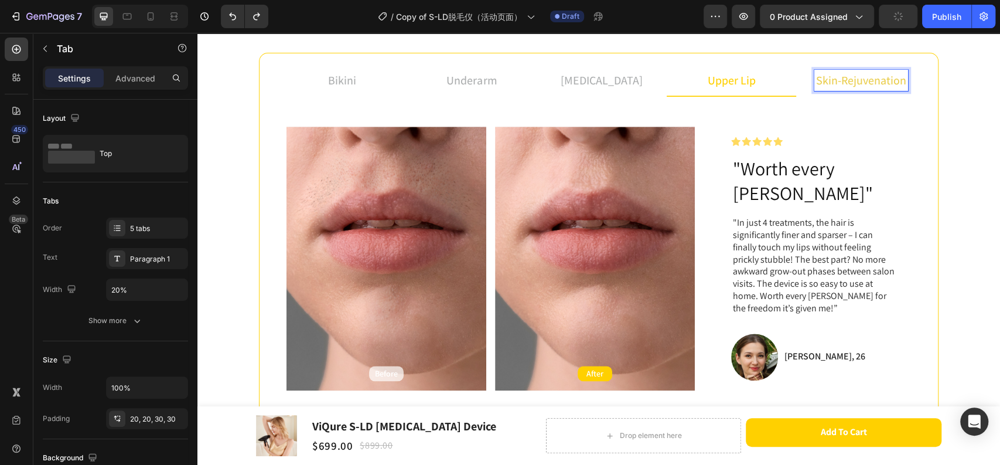
click at [911, 88] on li "skin-rejuvenation" at bounding box center [861, 81] width 130 height 32
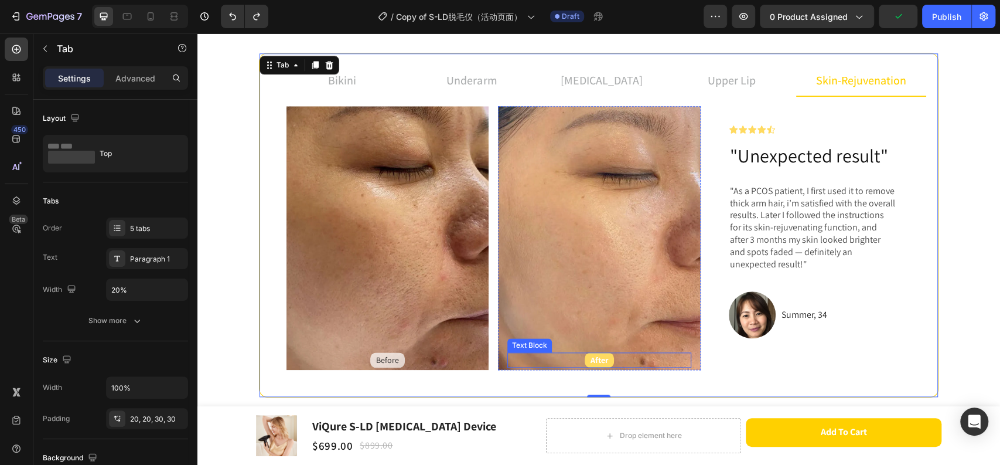
click at [619, 359] on div "After" at bounding box center [598, 359] width 183 height 15
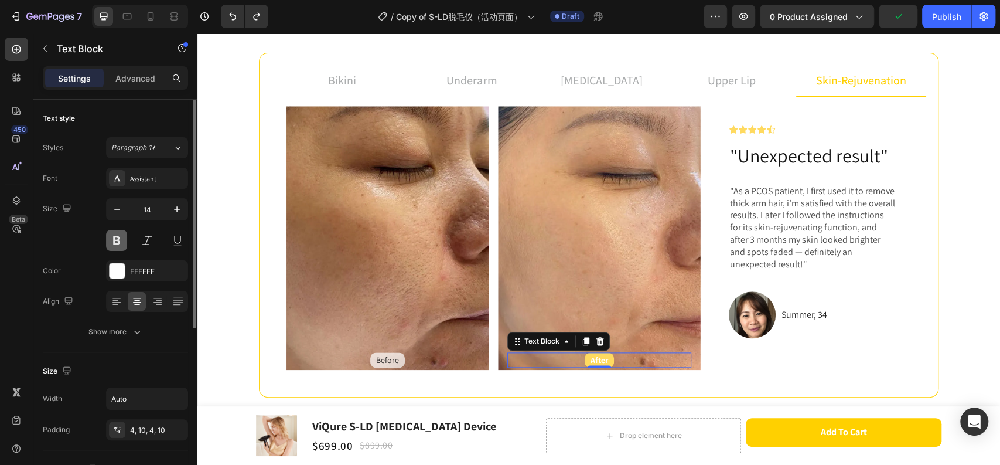
click at [113, 239] on button at bounding box center [116, 240] width 21 height 21
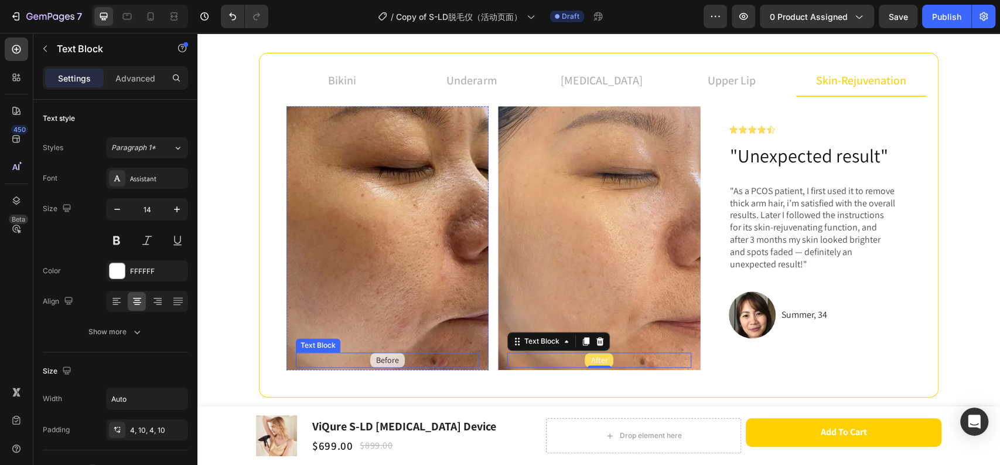
click at [418, 357] on div "Before" at bounding box center [387, 359] width 183 height 15
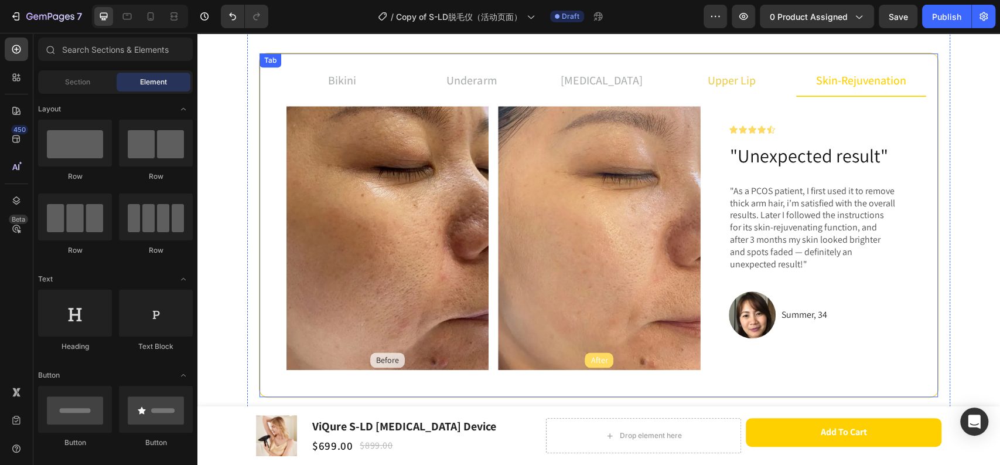
click at [735, 83] on p "upper lip" at bounding box center [732, 80] width 48 height 18
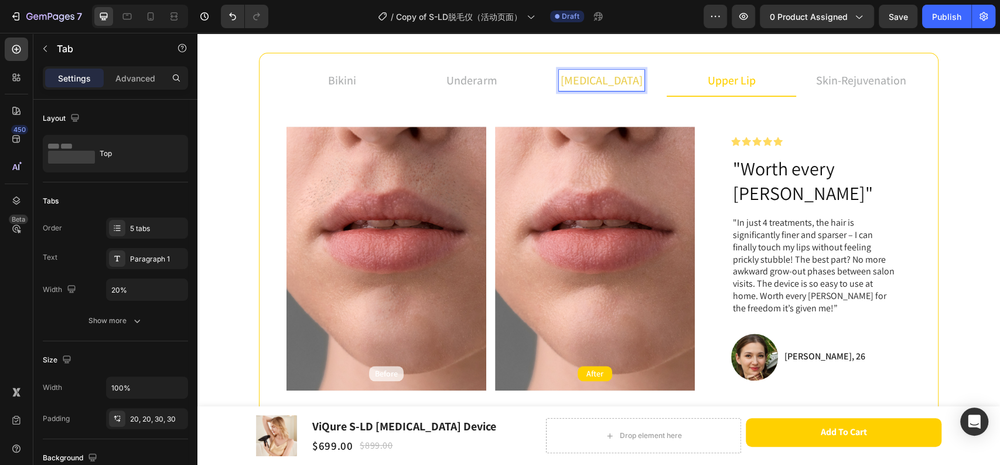
click at [550, 80] on li "[MEDICAL_DATA]" at bounding box center [602, 81] width 130 height 32
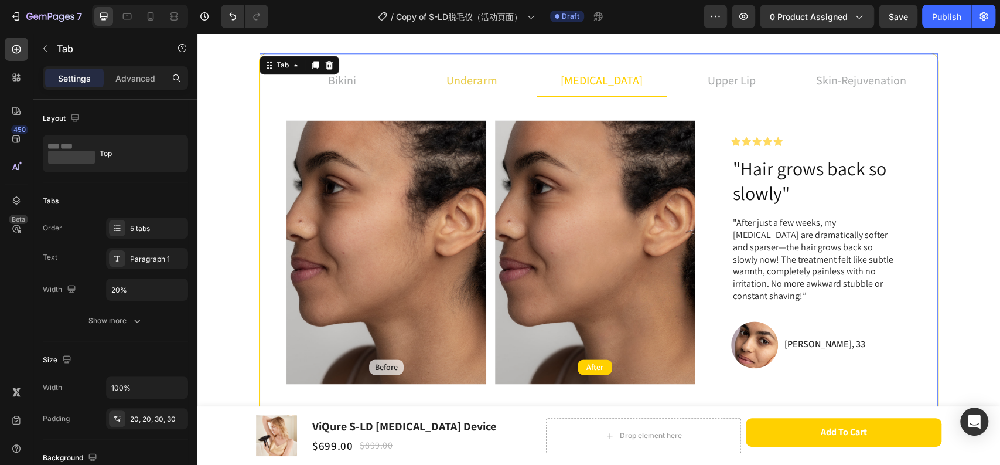
click at [497, 73] on li "underarm" at bounding box center [472, 81] width 130 height 32
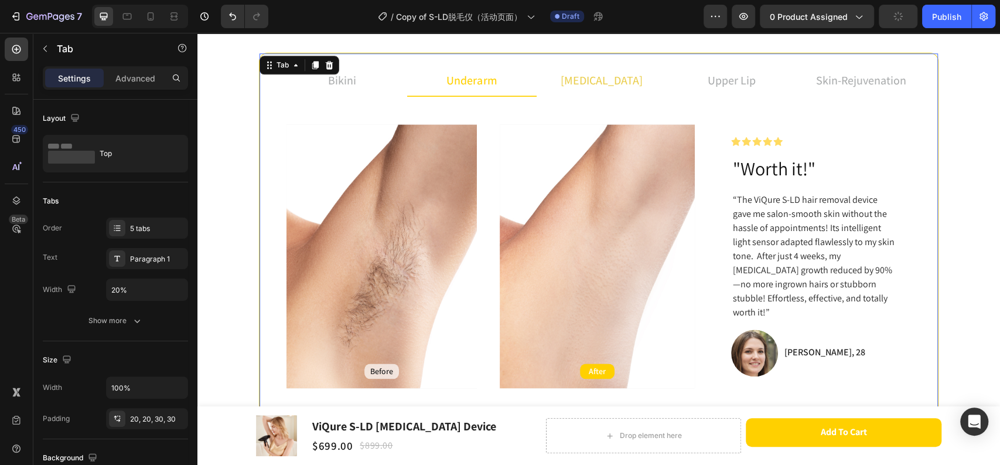
click at [643, 73] on li "[MEDICAL_DATA]" at bounding box center [602, 81] width 130 height 32
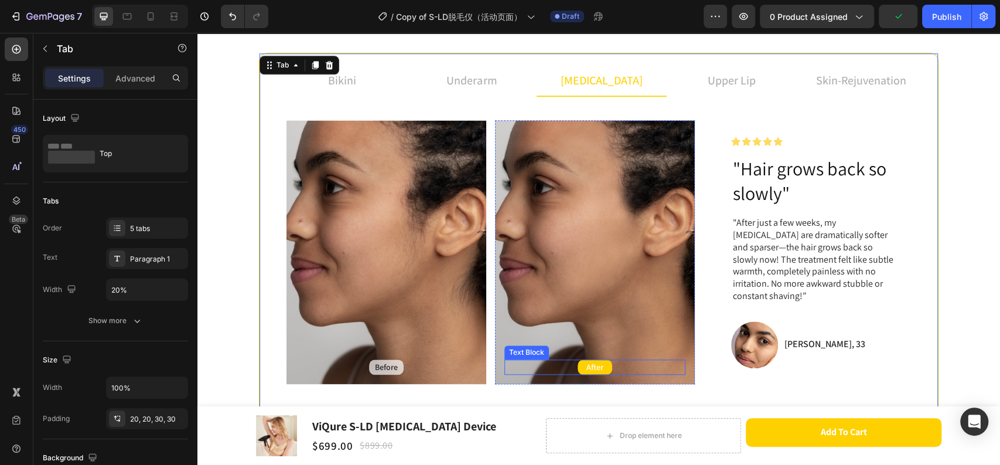
click at [620, 364] on div "After" at bounding box center [594, 366] width 181 height 15
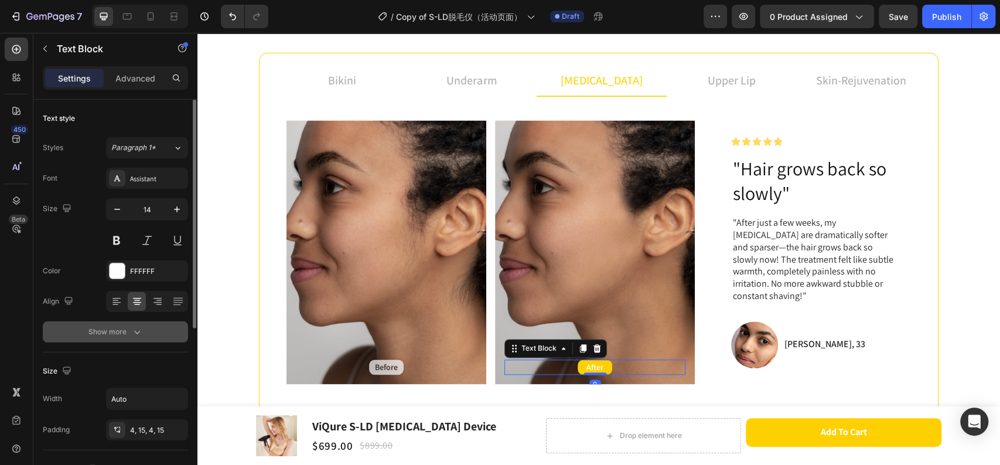
click at [117, 333] on div "Show more" at bounding box center [115, 332] width 54 height 12
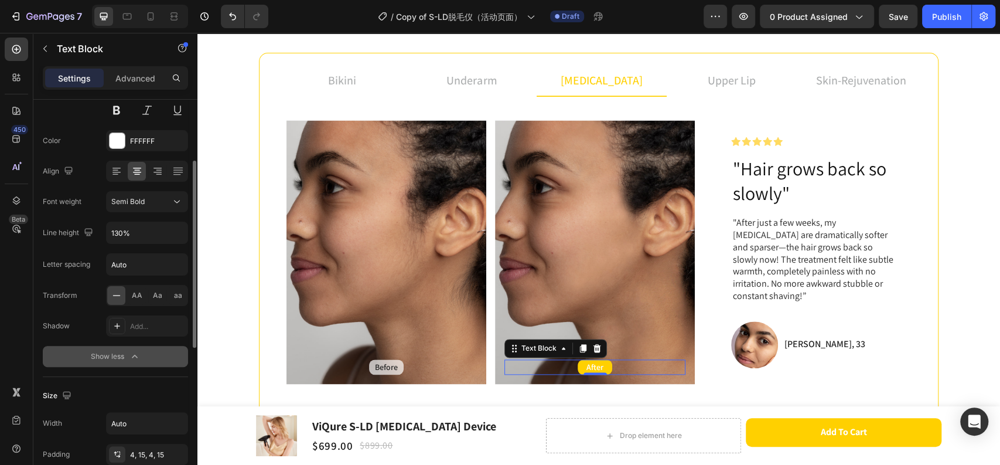
scroll to position [195, 0]
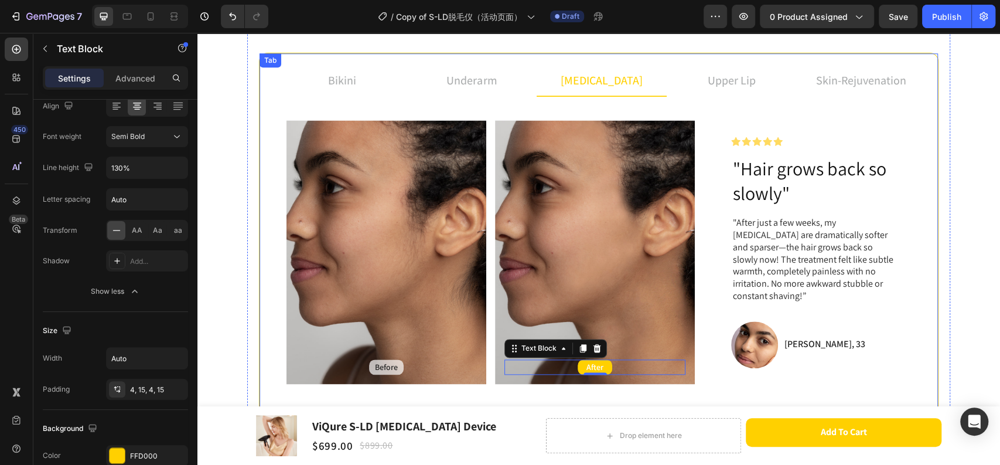
click at [831, 86] on span "skin-rejuvenation" at bounding box center [861, 80] width 90 height 15
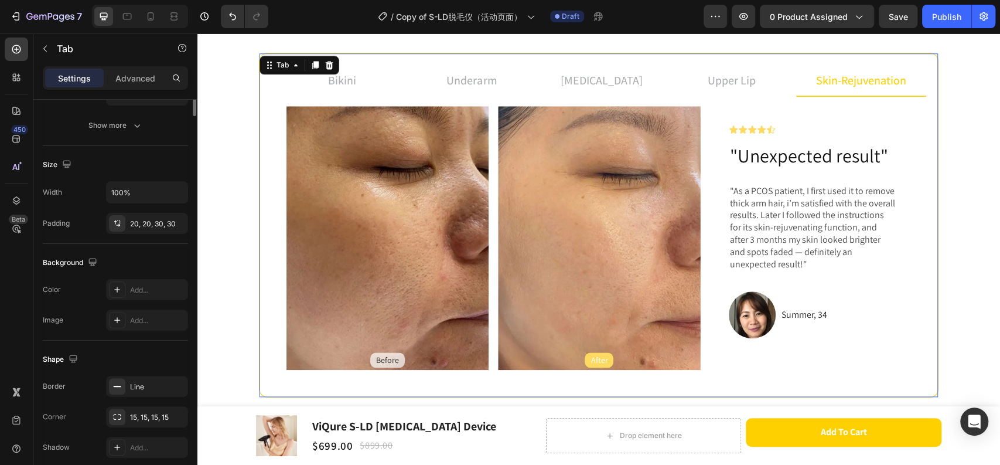
scroll to position [0, 0]
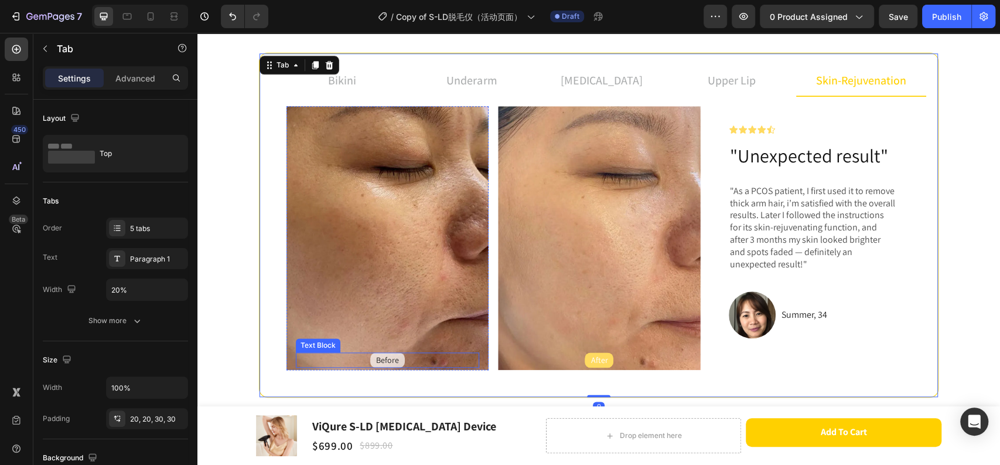
click at [392, 352] on div "Before" at bounding box center [387, 359] width 35 height 15
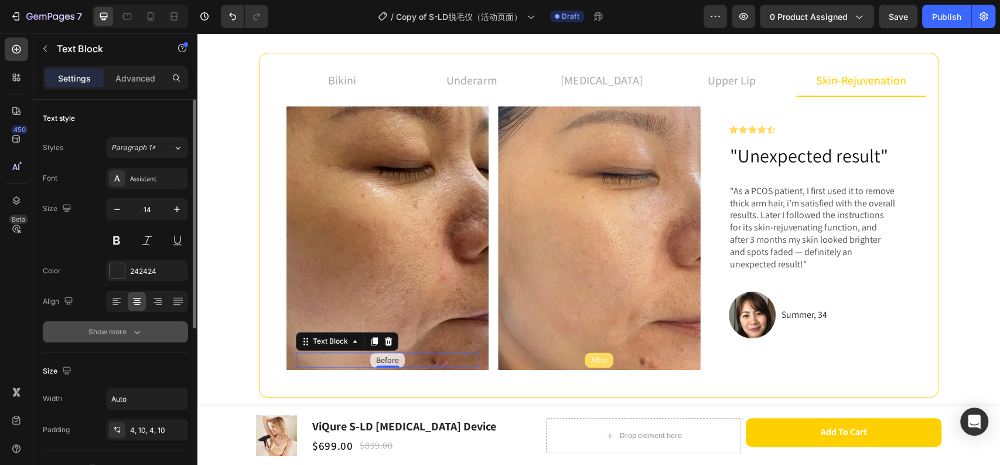
click at [118, 326] on div "Show more" at bounding box center [115, 332] width 54 height 12
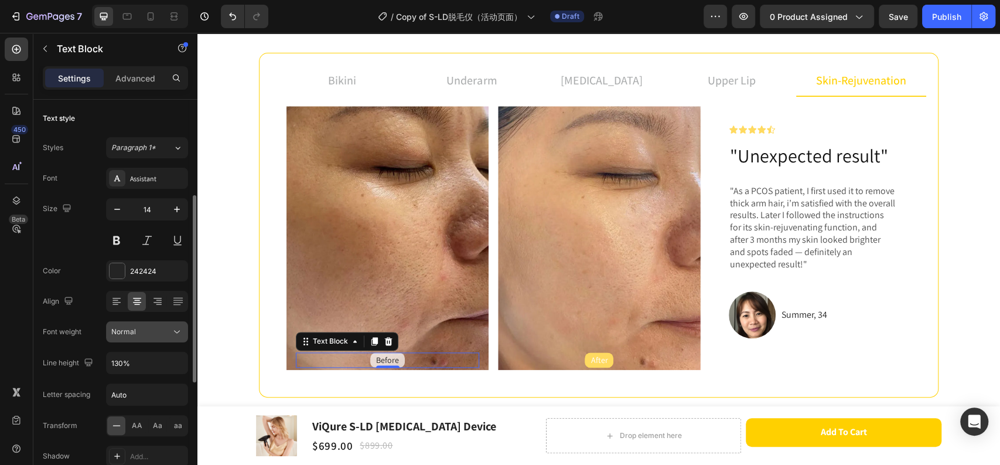
scroll to position [65, 0]
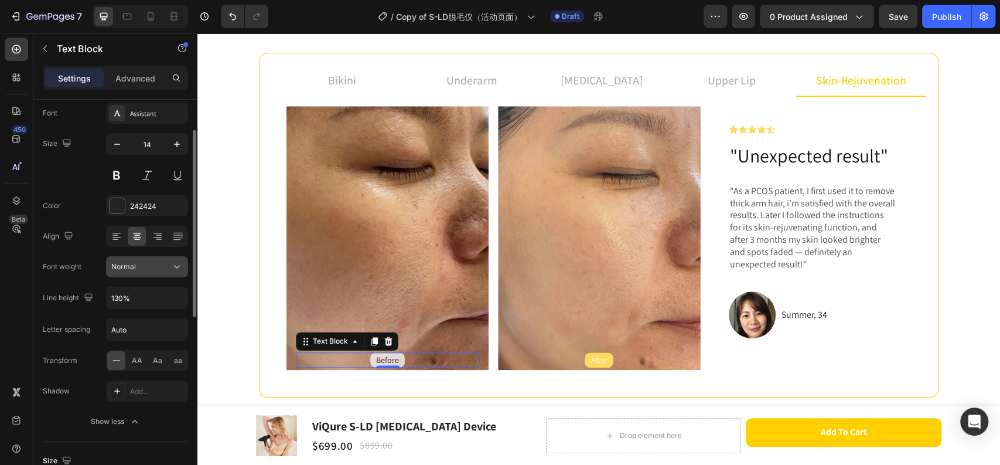
click at [141, 272] on button "Normal" at bounding box center [147, 266] width 82 height 21
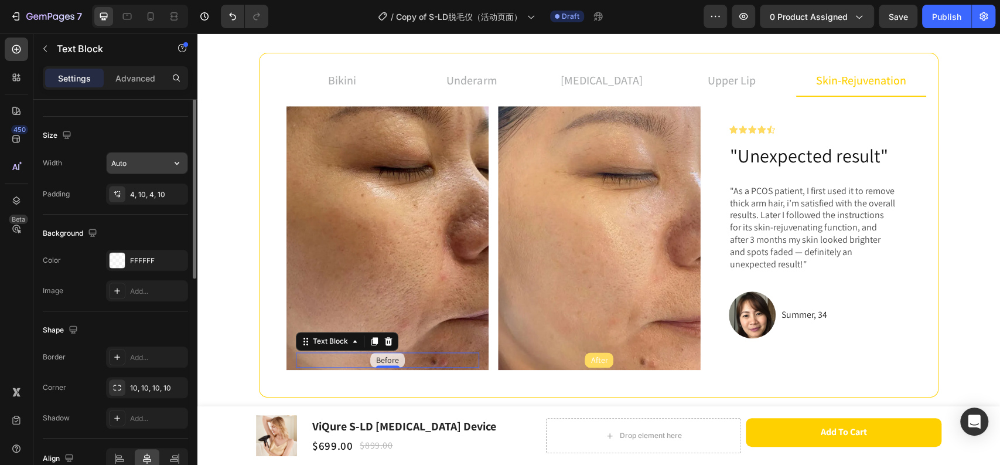
scroll to position [260, 0]
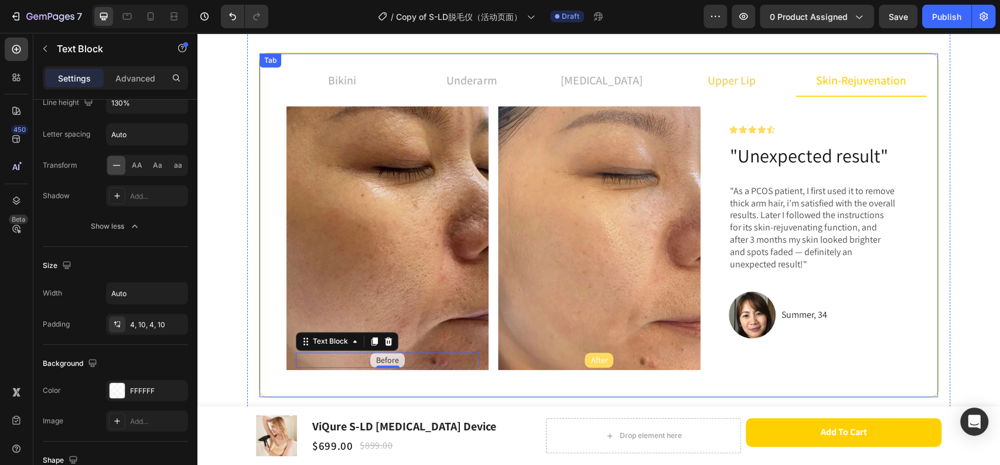
click at [708, 86] on p "upper lip" at bounding box center [732, 80] width 48 height 18
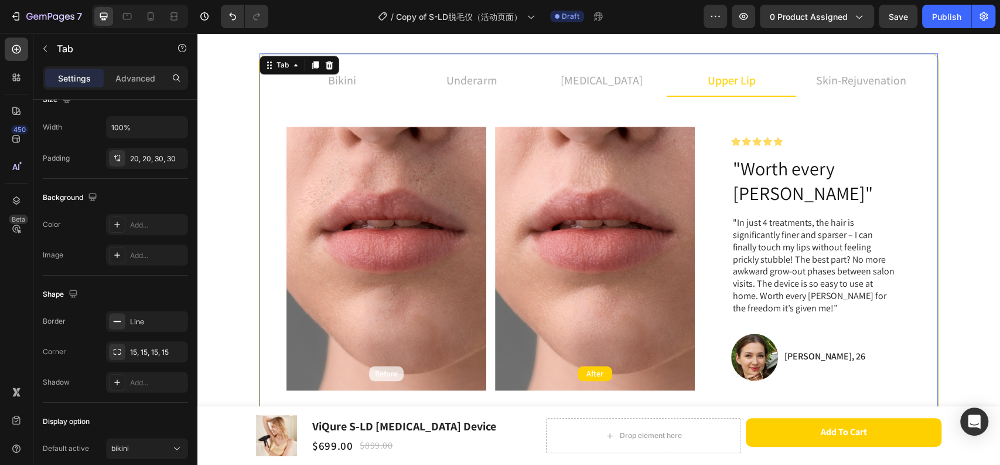
scroll to position [0, 0]
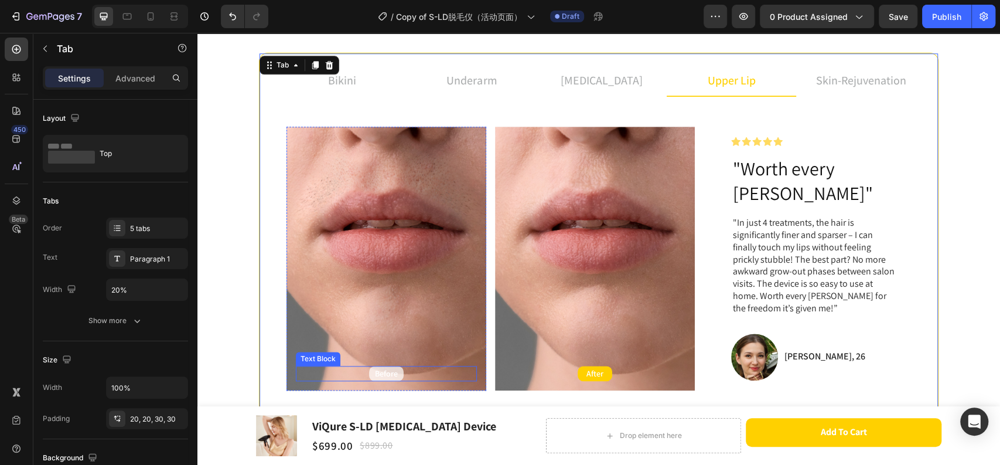
click at [403, 366] on div "Before" at bounding box center [386, 373] width 181 height 15
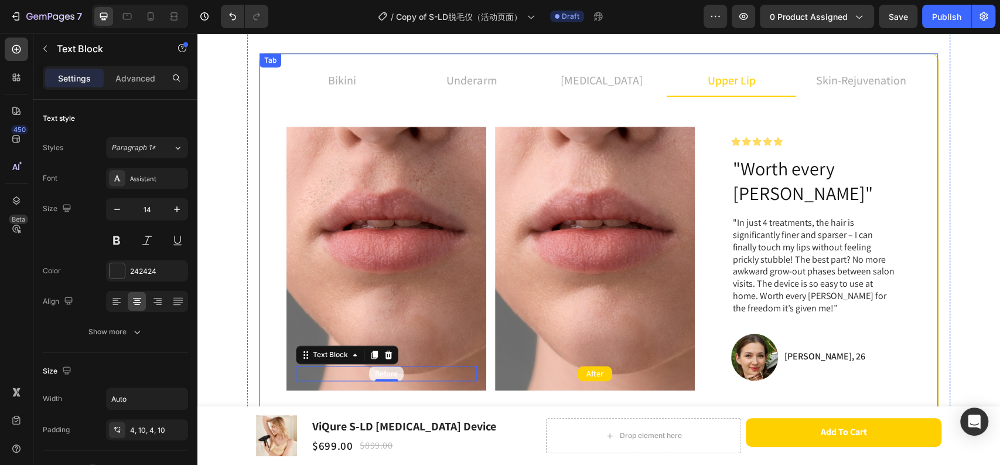
click at [617, 79] on p "[MEDICAL_DATA]" at bounding box center [602, 80] width 82 height 18
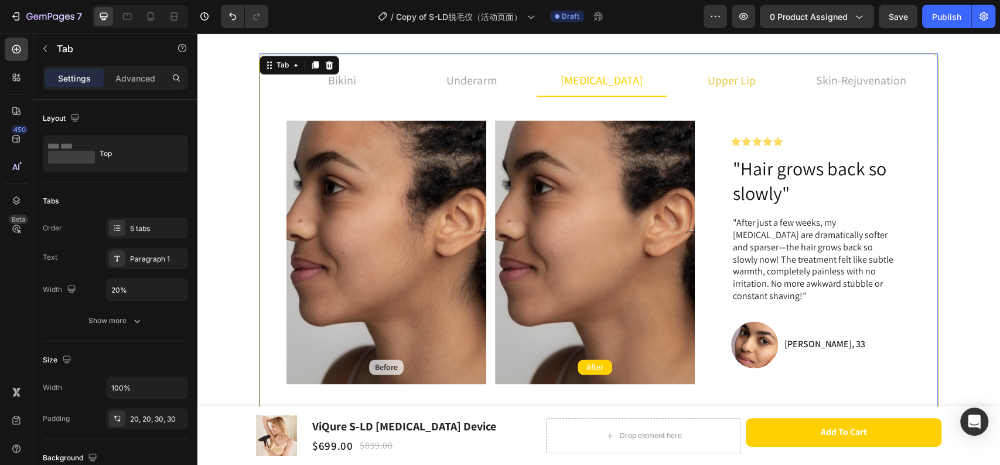
click at [679, 87] on li "upper lip" at bounding box center [732, 81] width 130 height 32
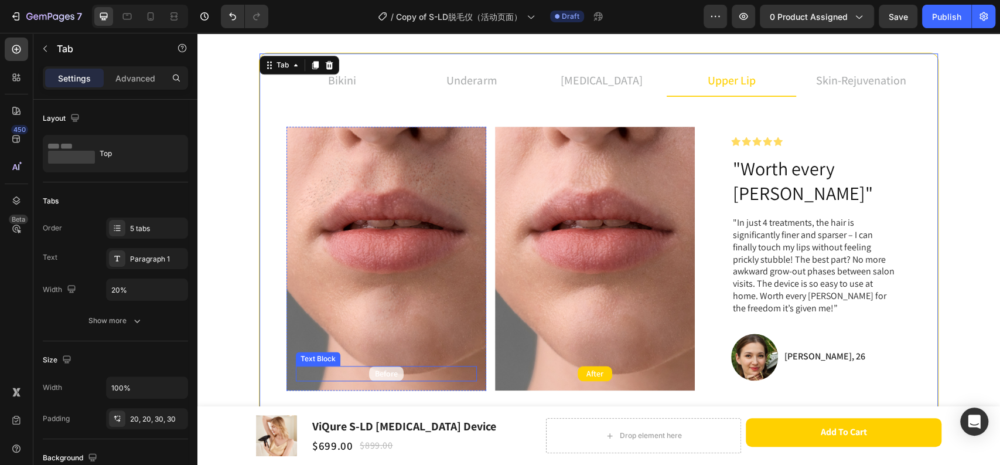
click at [398, 366] on div "Before" at bounding box center [386, 373] width 35 height 15
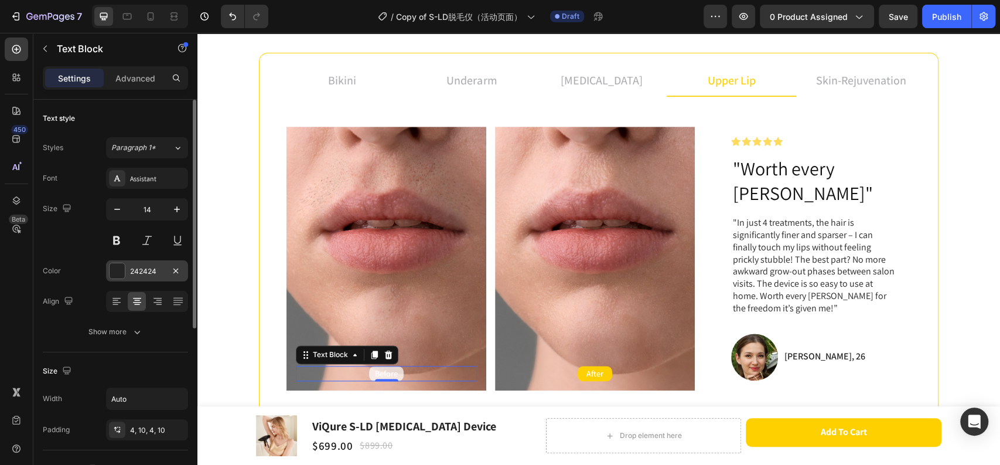
click at [136, 271] on div "242424" at bounding box center [147, 271] width 34 height 11
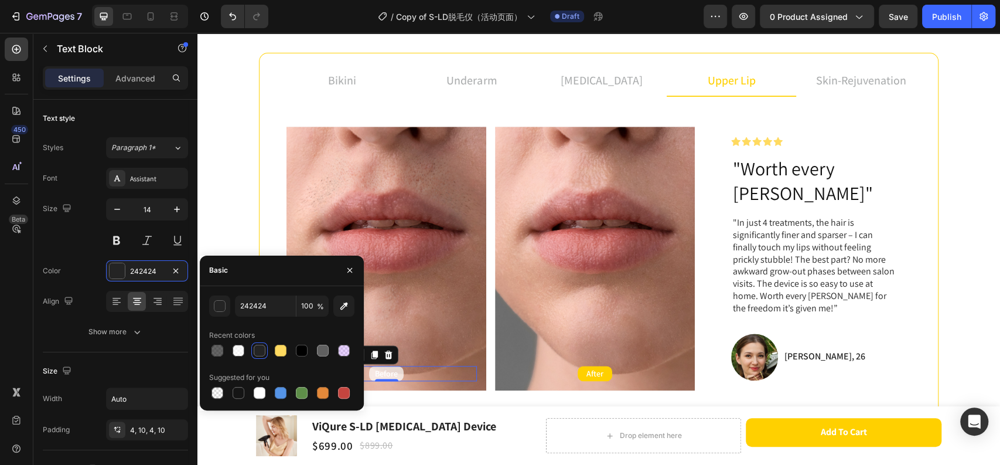
click at [279, 271] on div "Basic" at bounding box center [282, 270] width 164 height 30
click at [117, 242] on button at bounding box center [116, 240] width 21 height 21
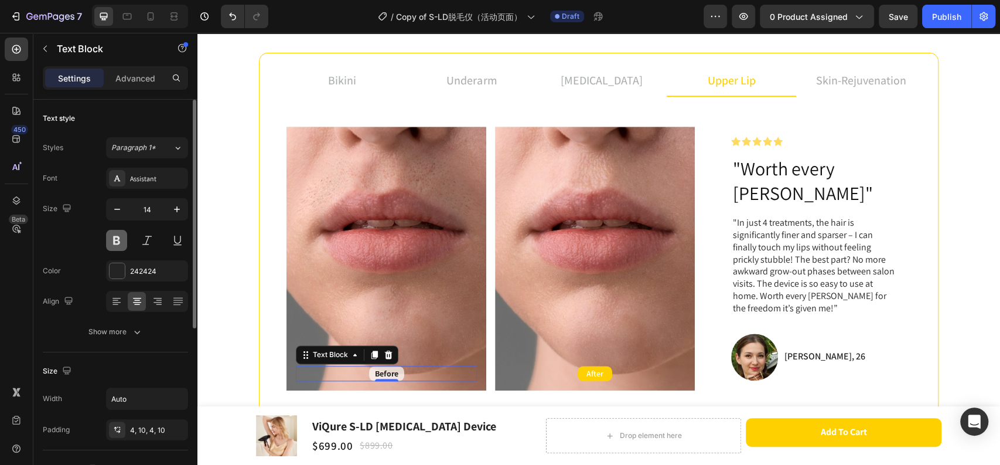
click at [117, 242] on button at bounding box center [116, 240] width 21 height 21
click at [134, 324] on button "Show more" at bounding box center [115, 331] width 145 height 21
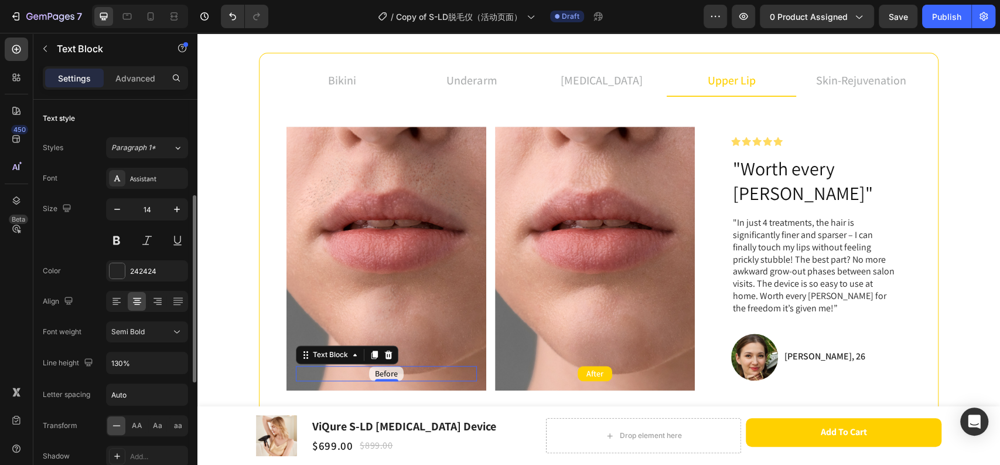
scroll to position [65, 0]
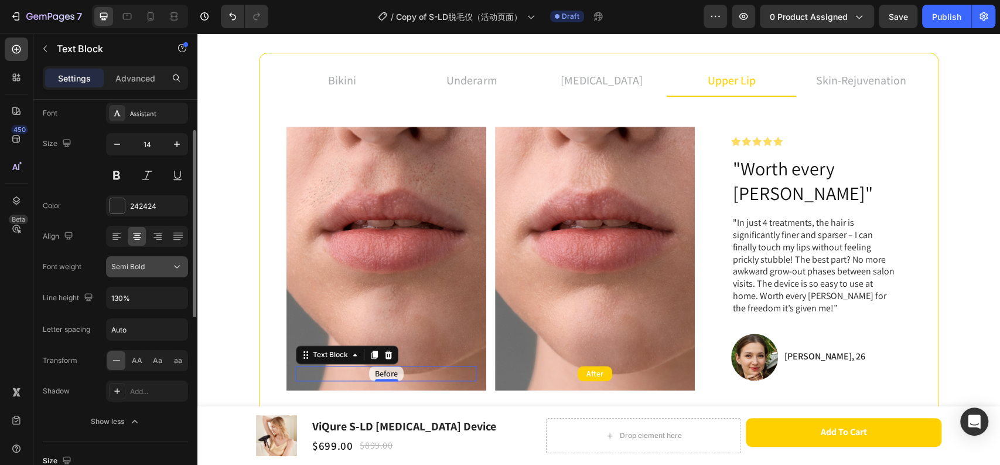
click at [145, 266] on div "Semi Bold" at bounding box center [141, 266] width 60 height 11
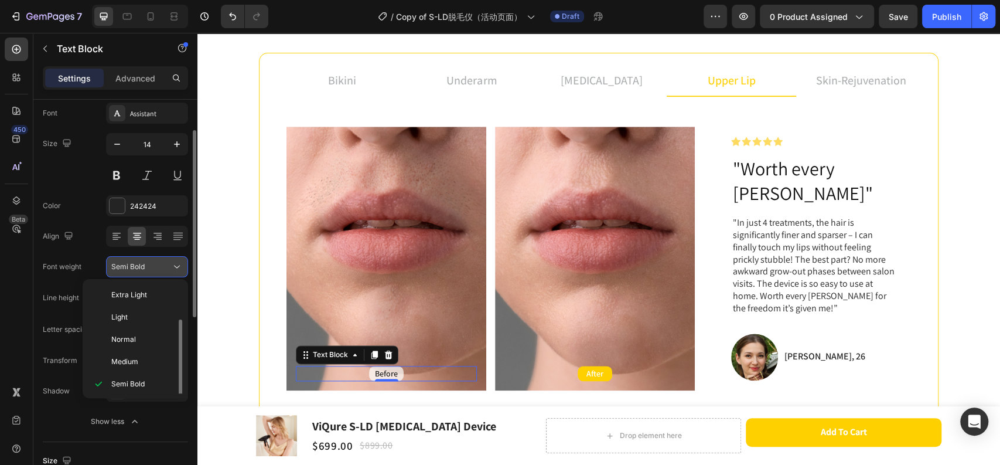
scroll to position [21, 0]
click at [145, 266] on div "Semi Bold" at bounding box center [141, 266] width 60 height 11
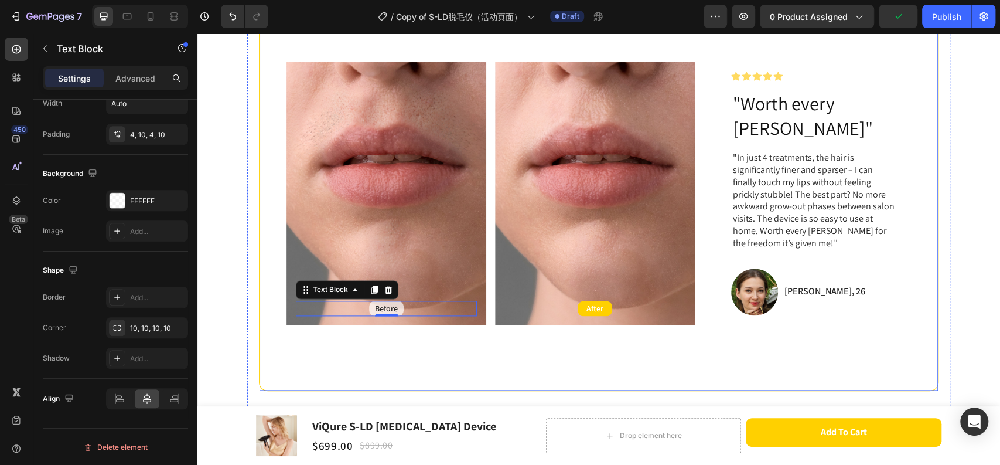
scroll to position [781, 0]
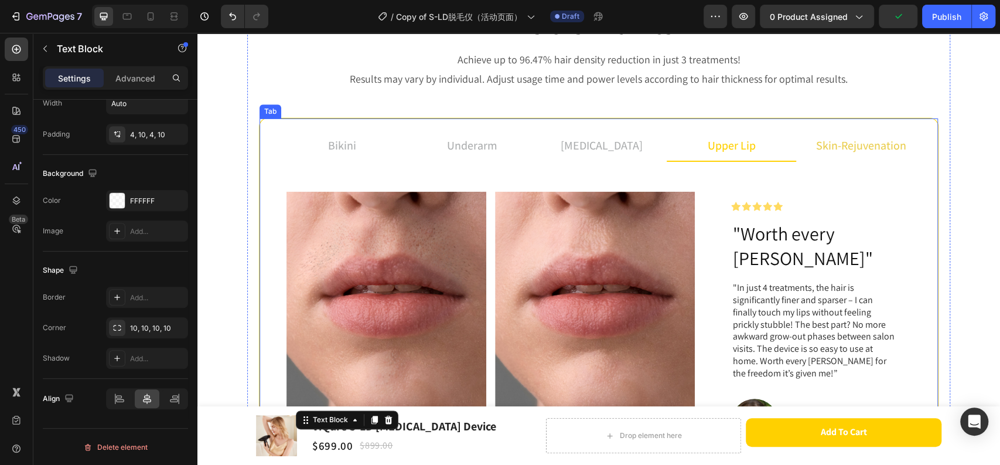
click at [796, 149] on li "skin-rejuvenation" at bounding box center [861, 146] width 130 height 32
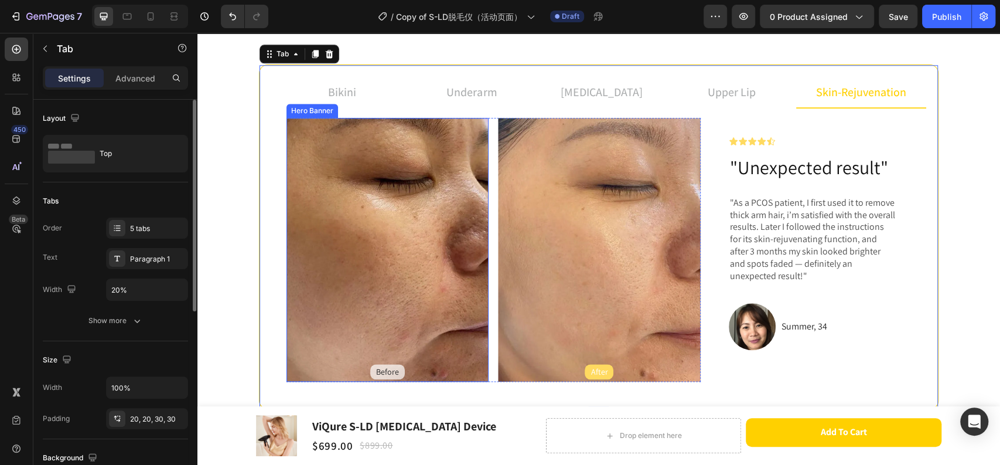
scroll to position [846, 0]
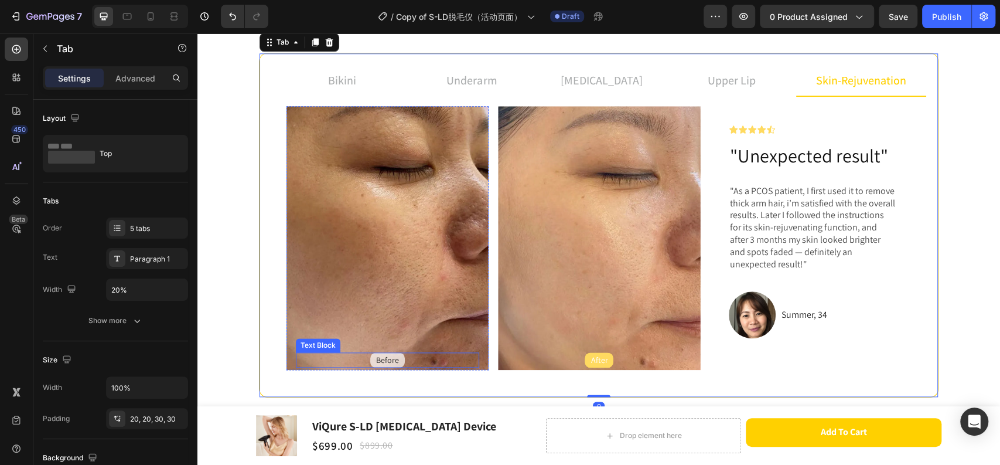
click at [380, 354] on p "Before" at bounding box center [387, 359] width 23 height 11
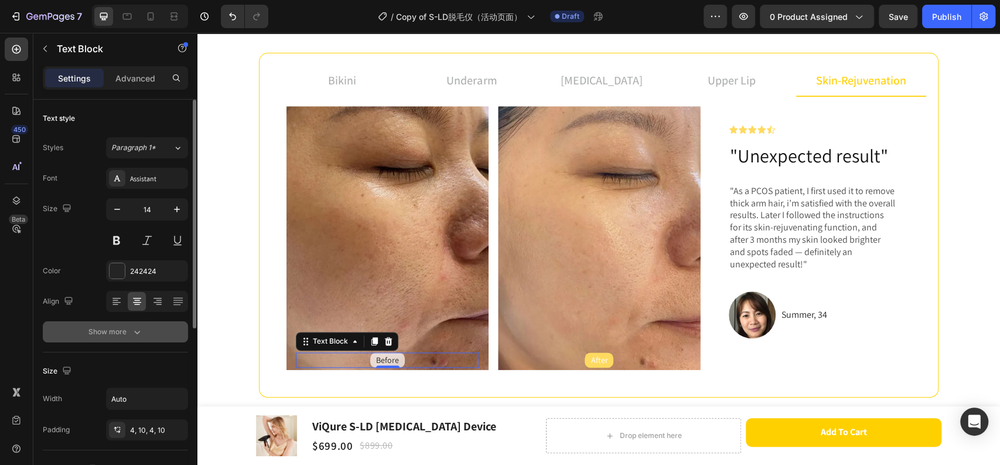
click at [138, 325] on button "Show more" at bounding box center [115, 331] width 145 height 21
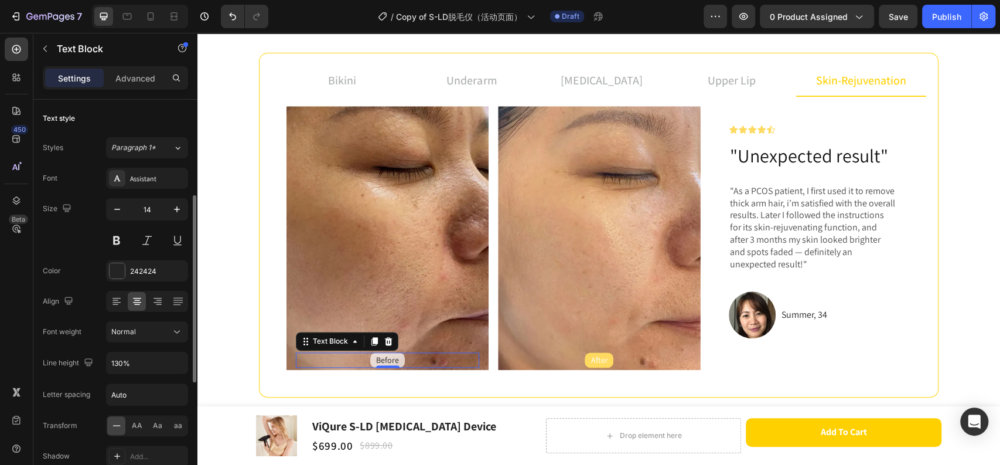
scroll to position [65, 0]
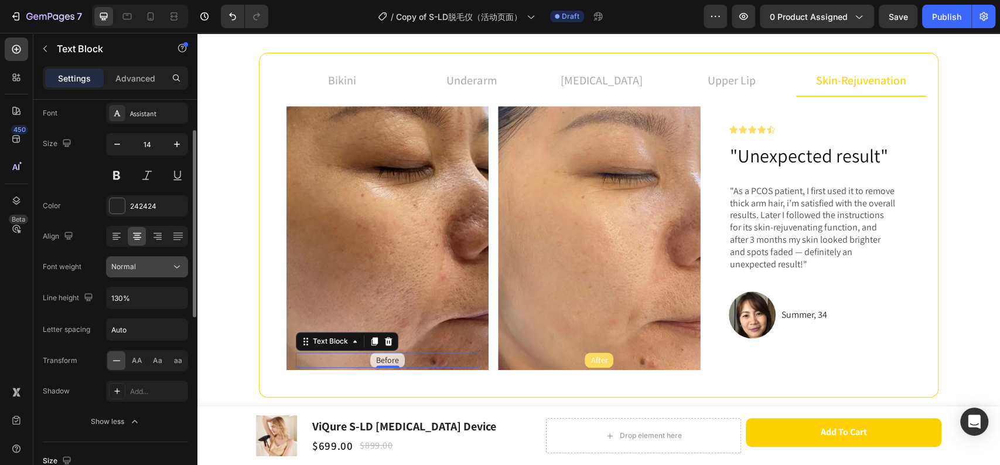
click at [138, 273] on button "Normal" at bounding box center [147, 266] width 82 height 21
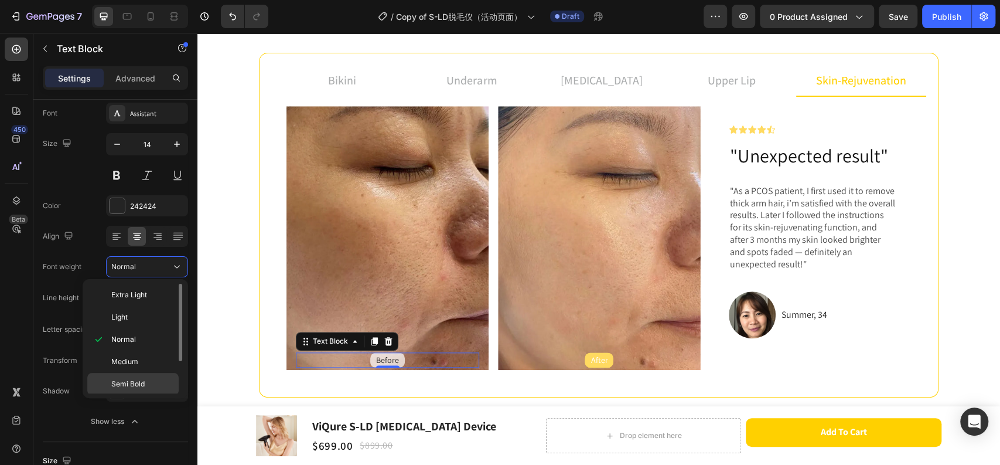
click at [131, 379] on span "Semi Bold" at bounding box center [127, 383] width 33 height 11
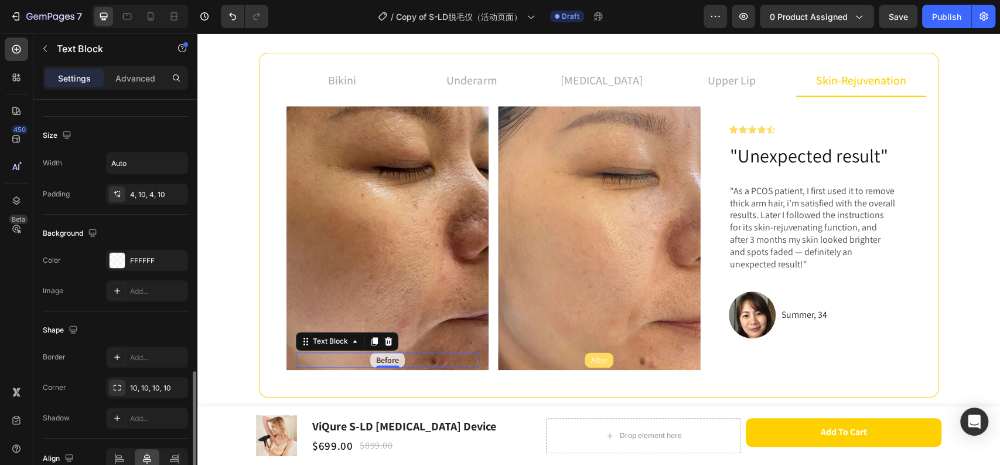
scroll to position [450, 0]
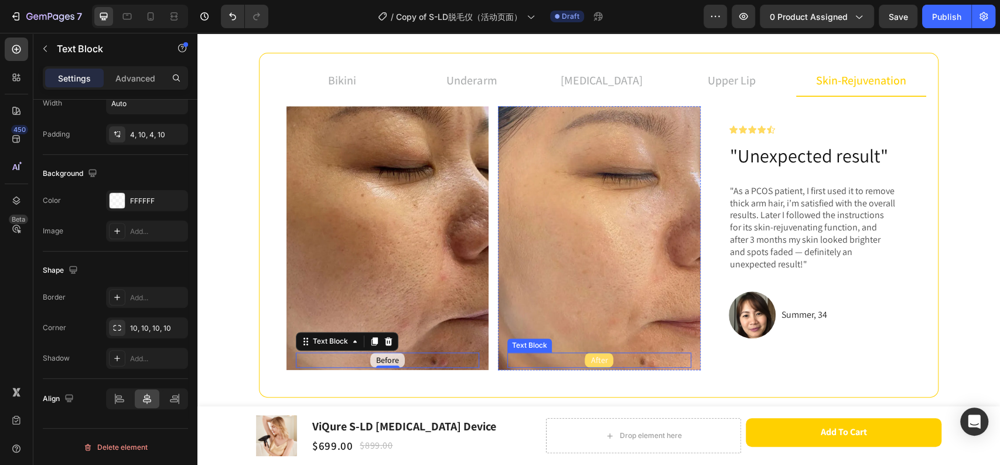
click at [592, 356] on p "After" at bounding box center [599, 359] width 17 height 11
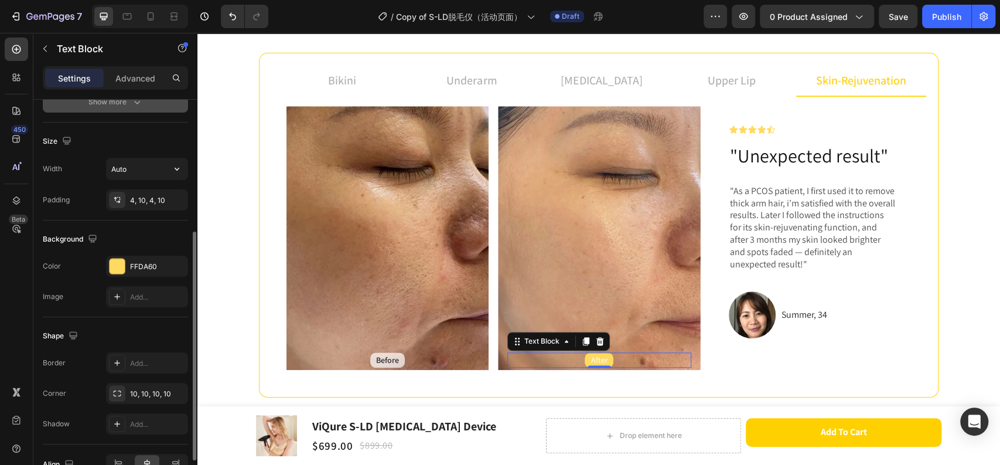
scroll to position [165, 0]
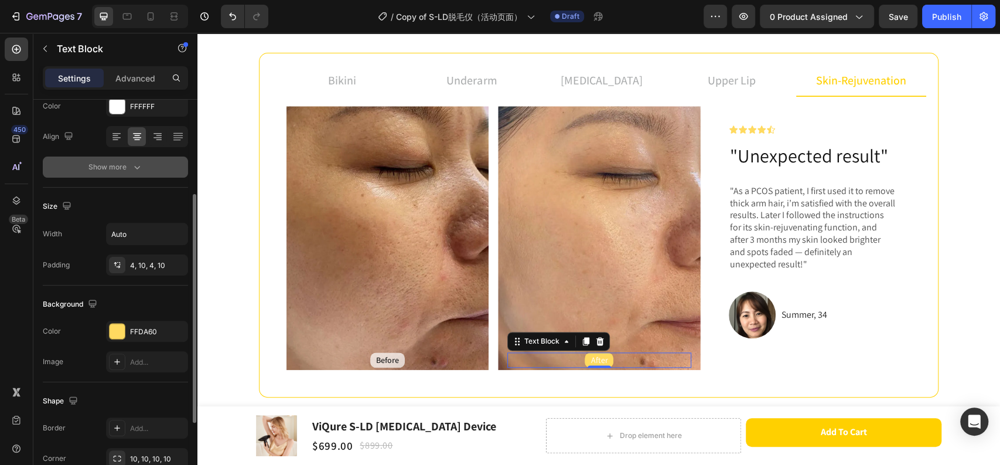
click at [132, 166] on icon "button" at bounding box center [137, 167] width 12 height 12
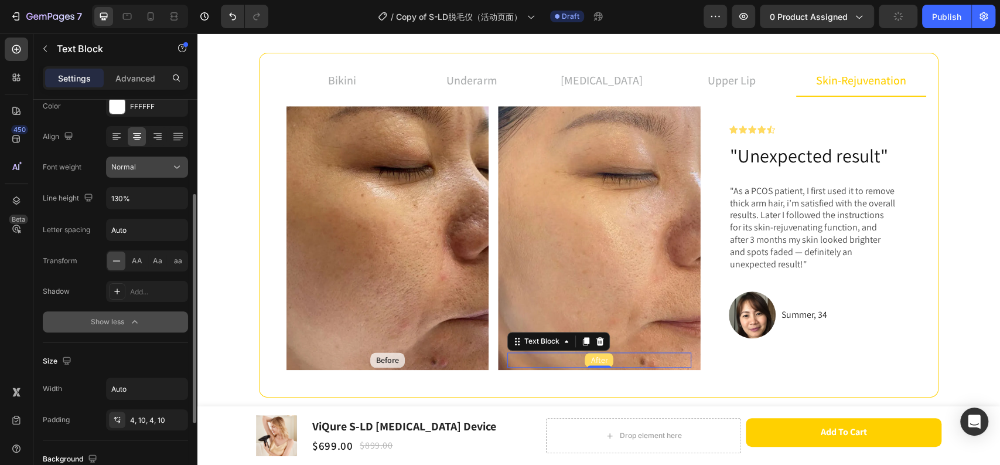
click at [155, 172] on div "Normal" at bounding box center [146, 167] width 71 height 12
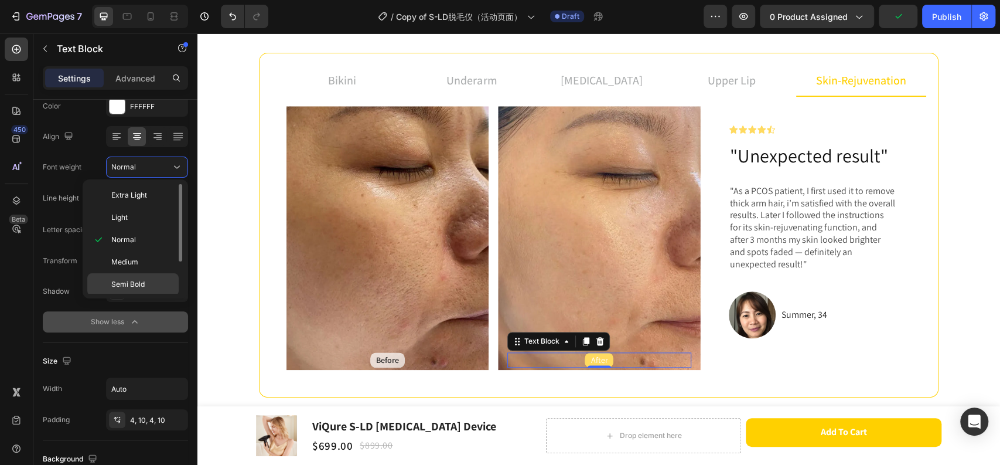
drag, startPoint x: 144, startPoint y: 280, endPoint x: 23, endPoint y: 224, distance: 132.6
click at [144, 280] on span "Semi Bold" at bounding box center [127, 284] width 33 height 11
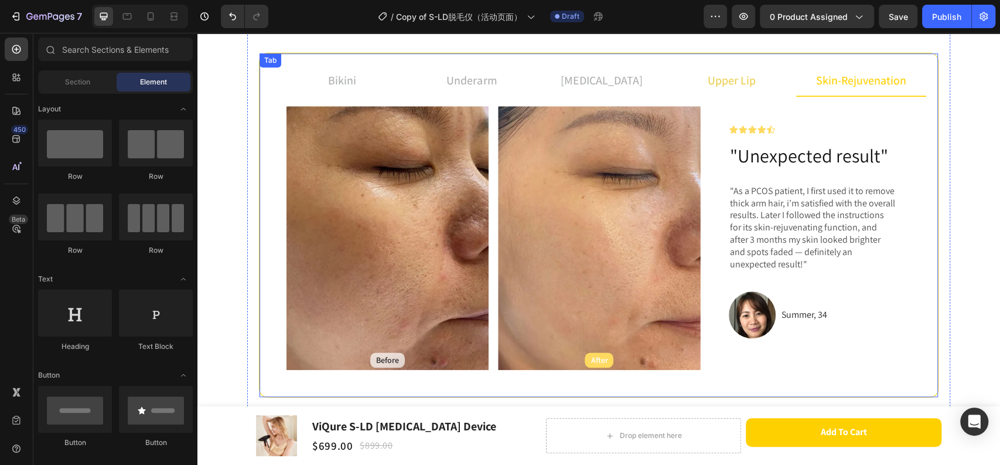
click at [739, 84] on p "upper lip" at bounding box center [732, 80] width 48 height 18
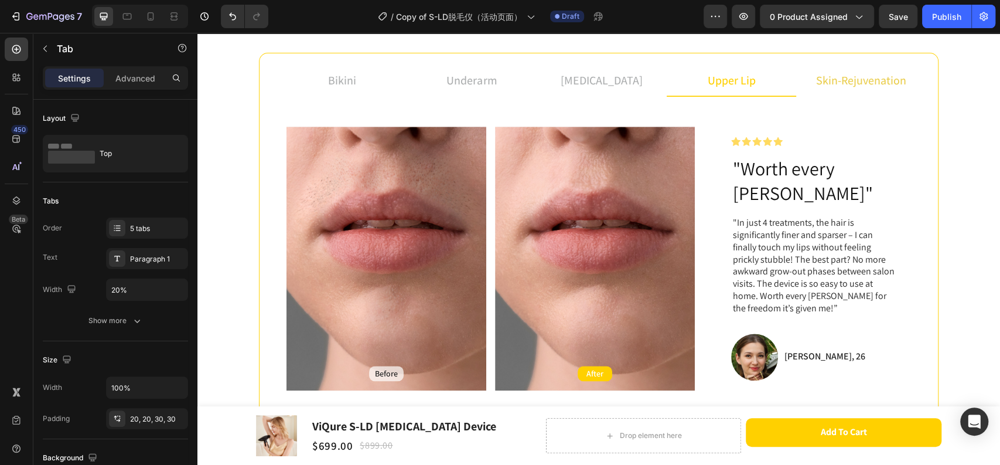
click at [908, 79] on li "skin-rejuvenation" at bounding box center [861, 81] width 130 height 32
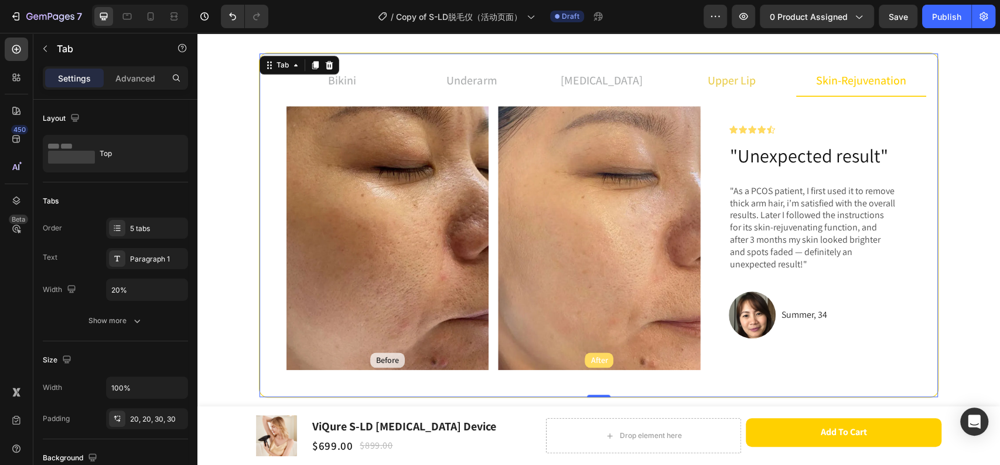
click at [739, 74] on p "upper lip" at bounding box center [732, 80] width 48 height 18
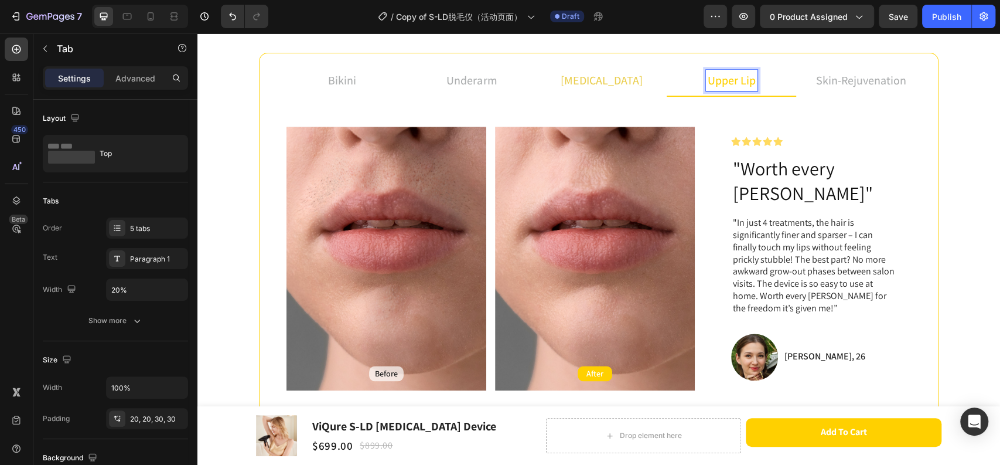
click at [613, 67] on li "[MEDICAL_DATA]" at bounding box center [602, 81] width 130 height 32
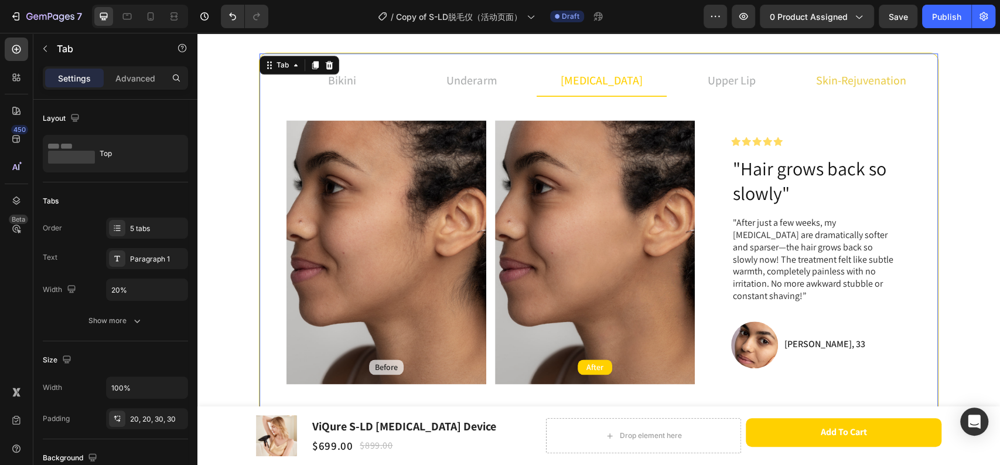
click at [803, 69] on li "skin-rejuvenation" at bounding box center [861, 81] width 130 height 32
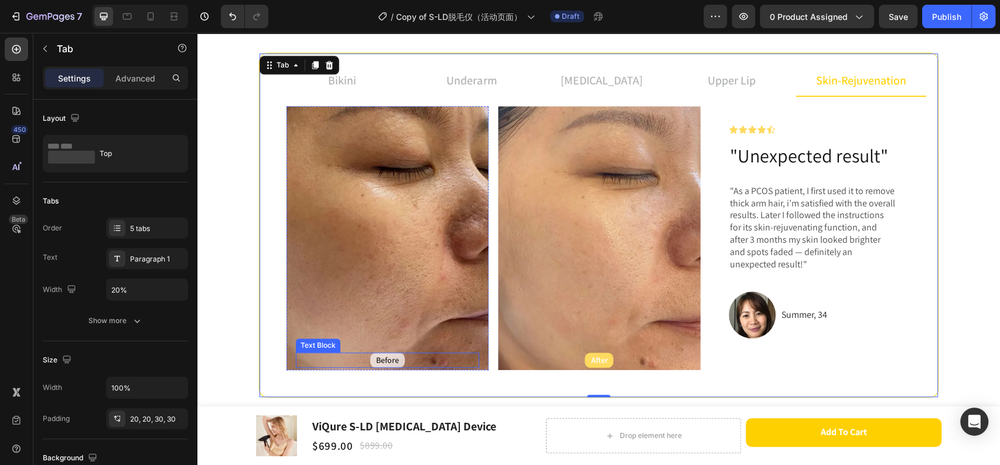
click at [397, 358] on div "Before" at bounding box center [387, 359] width 35 height 15
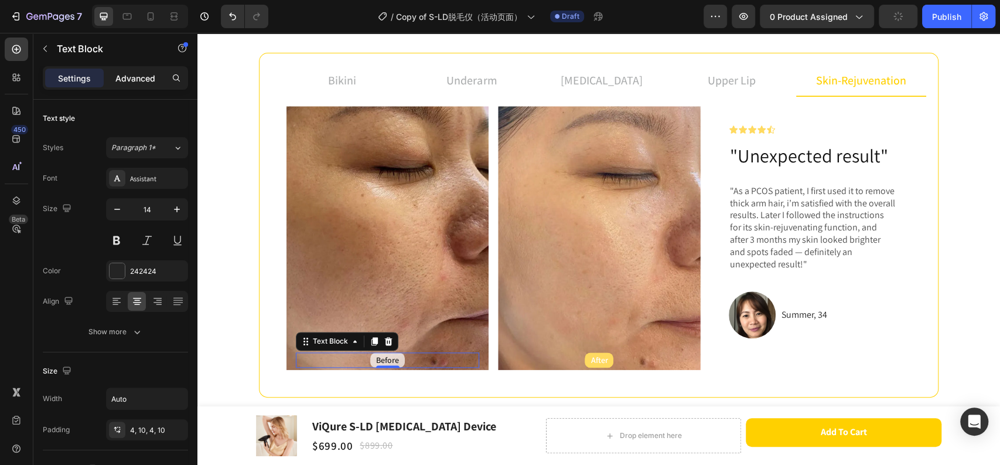
click at [139, 79] on p "Advanced" at bounding box center [135, 78] width 40 height 12
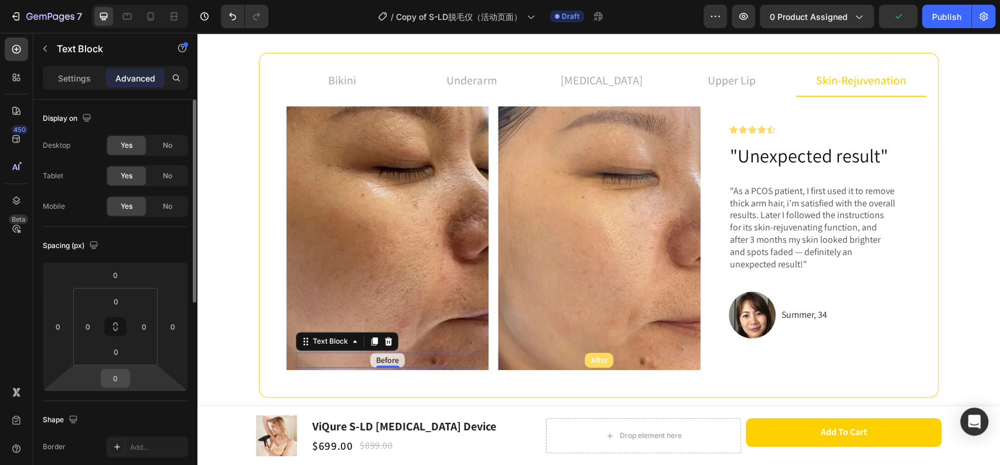
click at [111, 381] on input "0" at bounding box center [115, 378] width 23 height 18
type input "10"
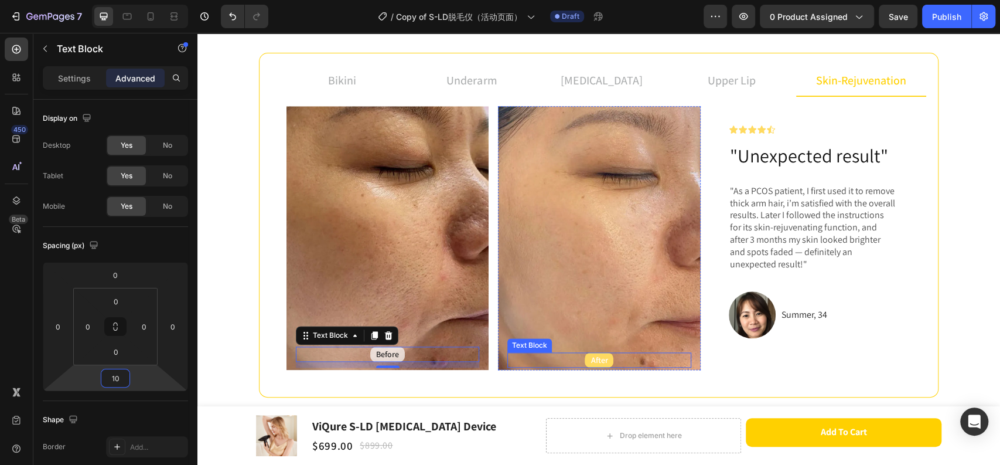
click at [619, 354] on div "After" at bounding box center [598, 359] width 183 height 15
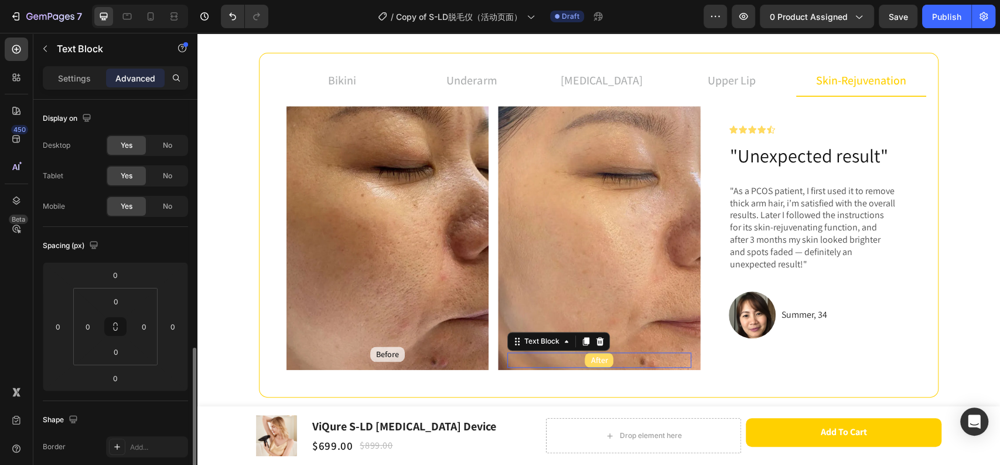
scroll to position [164, 0]
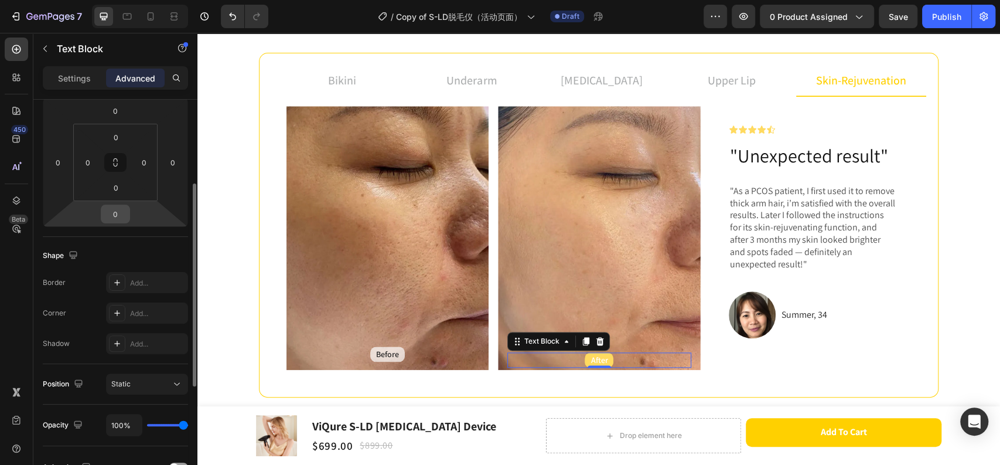
click at [120, 213] on input "0" at bounding box center [115, 214] width 23 height 18
type input "10"
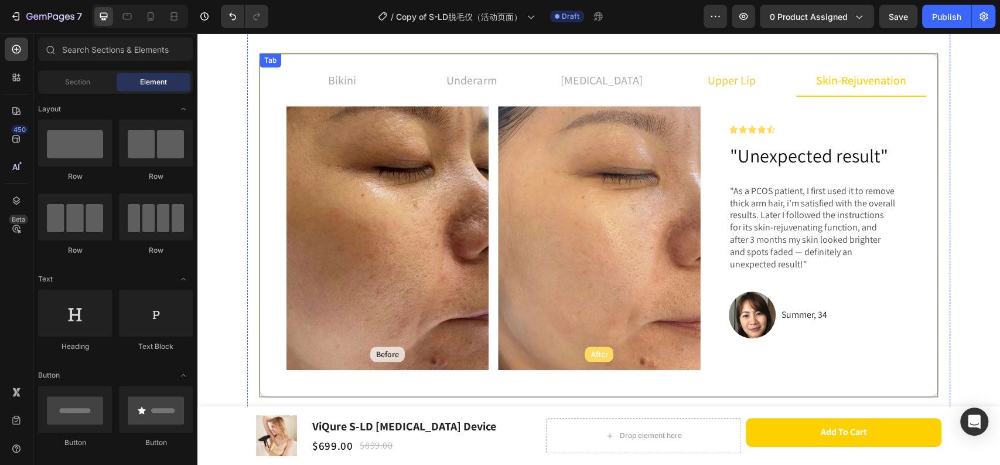
click at [721, 83] on p "upper lip" at bounding box center [732, 80] width 48 height 18
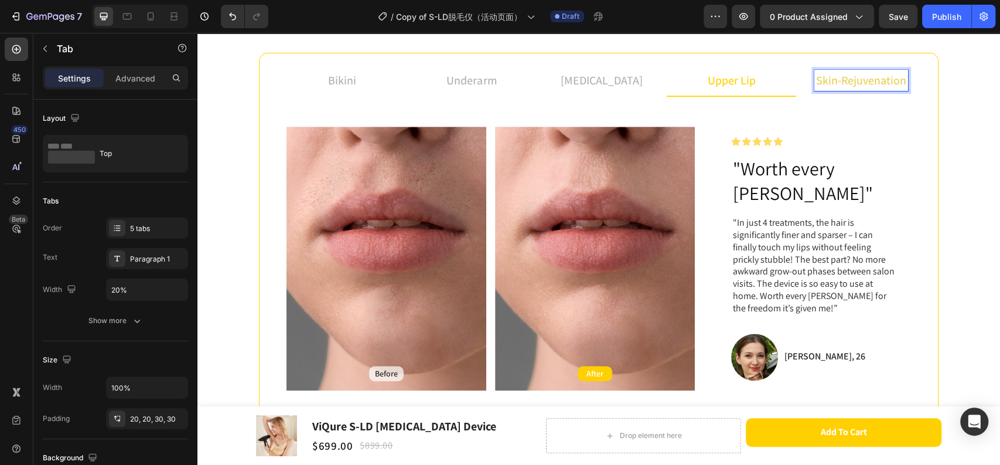
click at [915, 81] on li "skin-rejuvenation" at bounding box center [861, 81] width 130 height 32
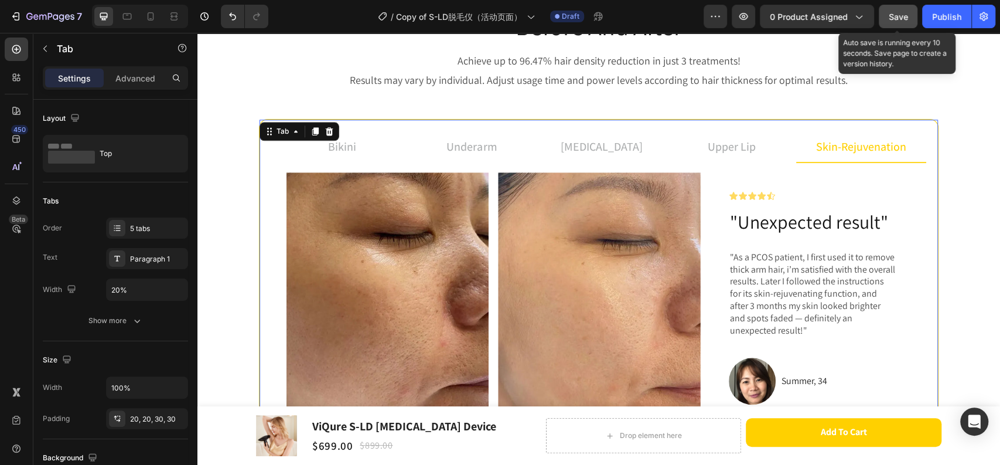
scroll to position [455, 0]
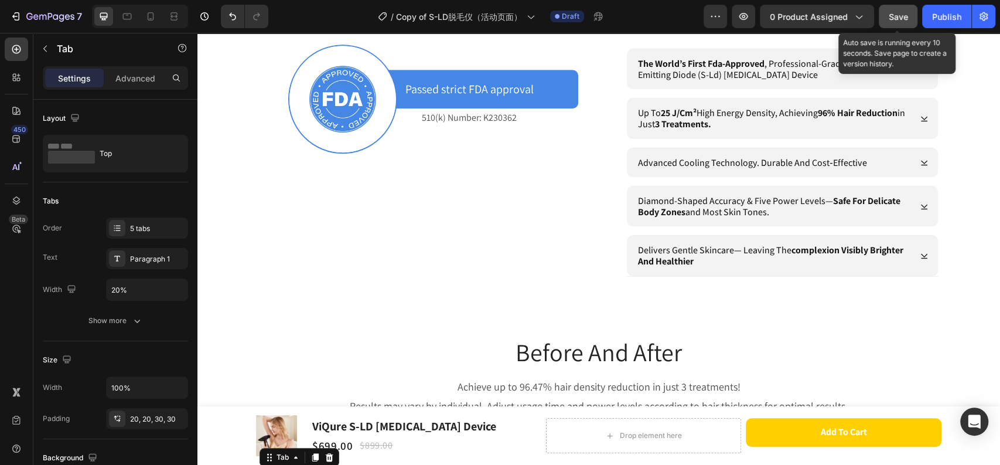
click at [901, 16] on span "Save" at bounding box center [898, 17] width 19 height 10
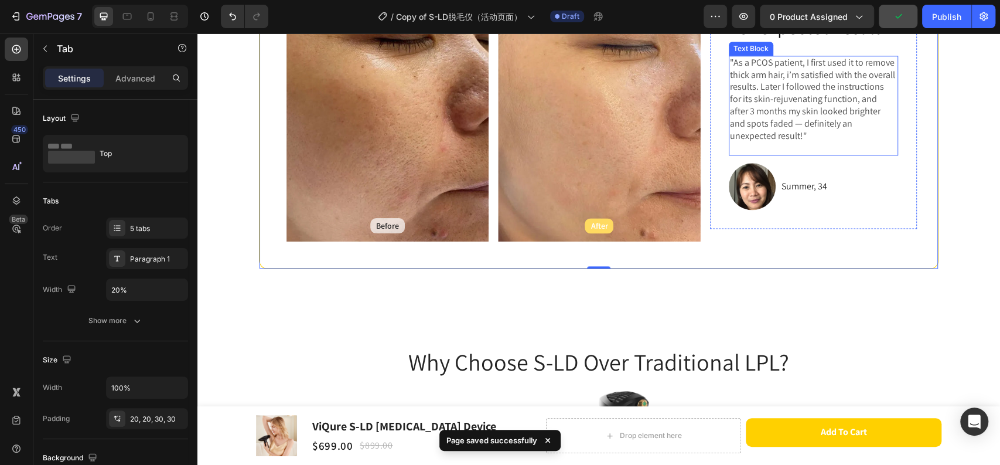
scroll to position [976, 0]
